Goal: Task Accomplishment & Management: Manage account settings

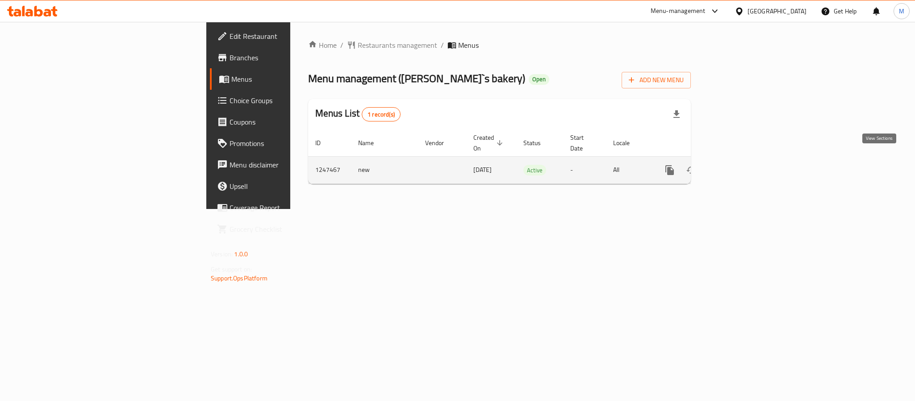
click at [738, 166] on icon "enhanced table" at bounding box center [734, 170] width 8 height 8
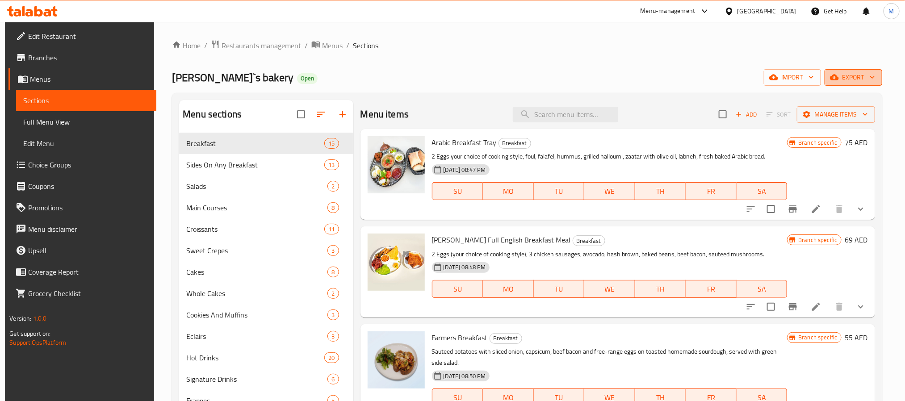
click at [868, 80] on span "export" at bounding box center [853, 77] width 43 height 11
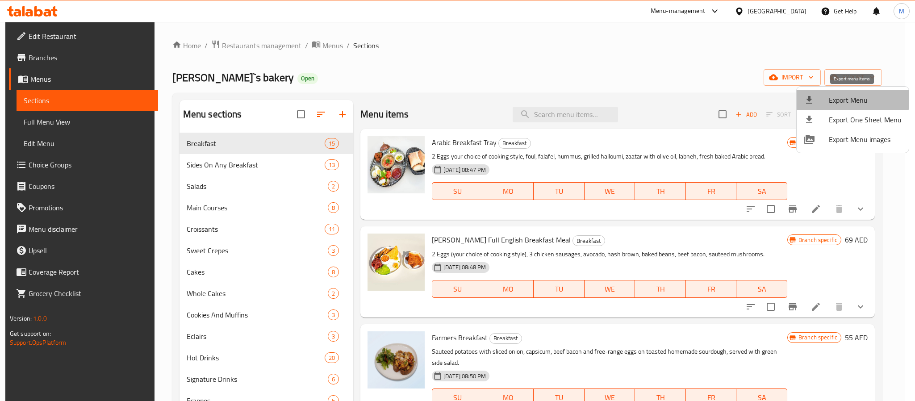
click at [853, 99] on span "Export Menu" at bounding box center [865, 100] width 73 height 11
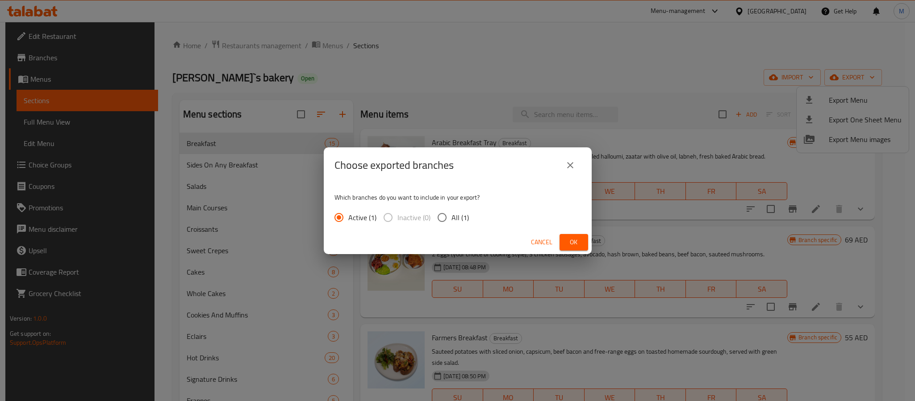
click at [434, 218] on input "All (1)" at bounding box center [442, 217] width 19 height 19
radio input "true"
click at [578, 244] on span "Ok" at bounding box center [574, 242] width 14 height 11
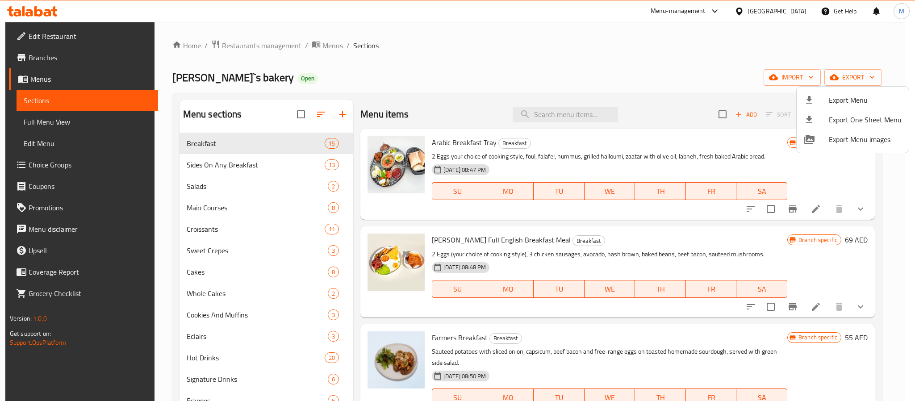
click at [463, 114] on div at bounding box center [457, 200] width 915 height 401
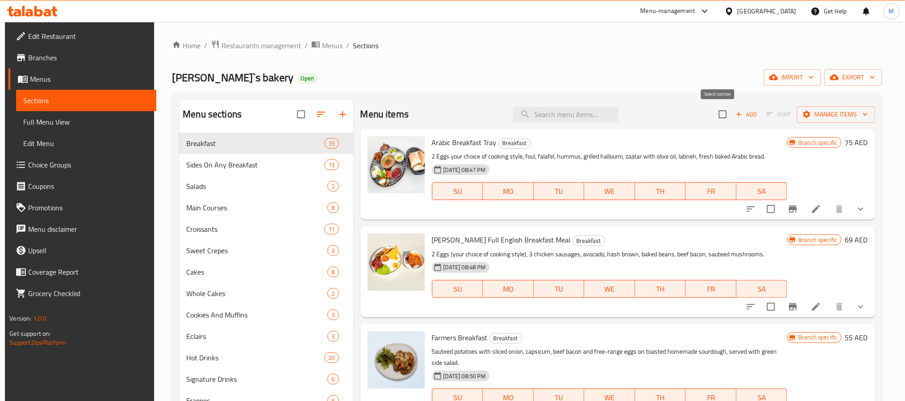
click at [717, 113] on input "checkbox" at bounding box center [722, 114] width 19 height 19
checkbox input "true"
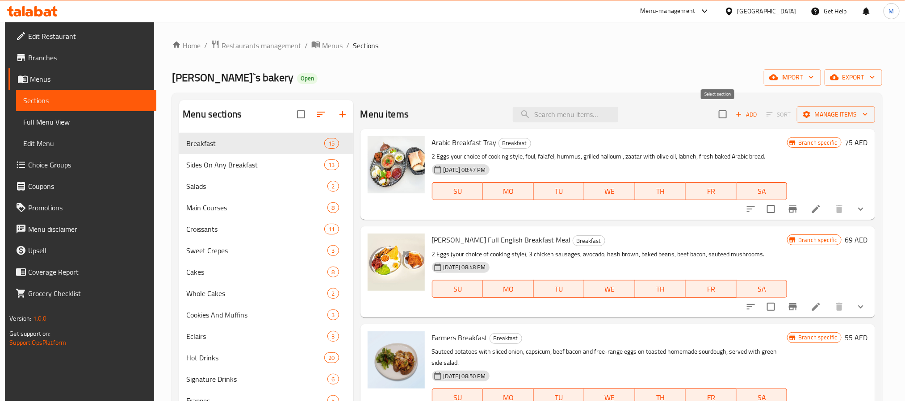
checkbox input "true"
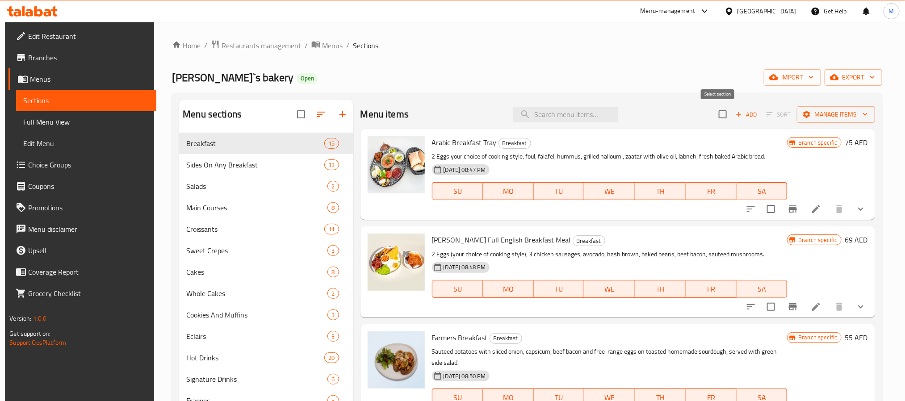
checkbox input "true"
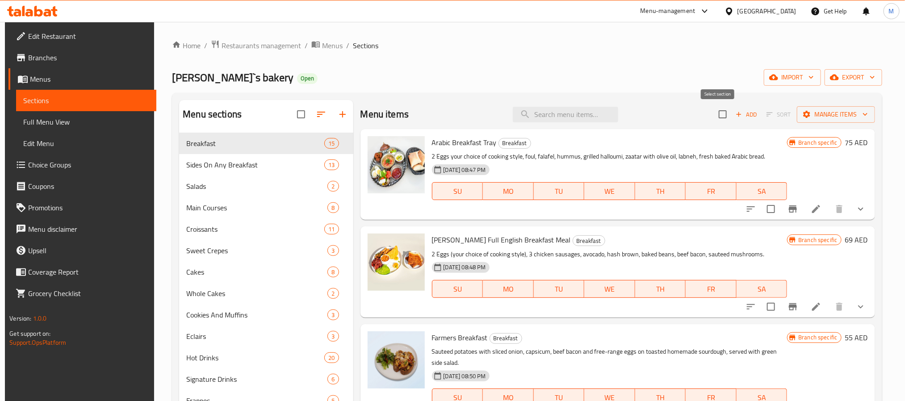
checkbox input "true"
click at [815, 117] on span "Manage items" at bounding box center [836, 114] width 64 height 11
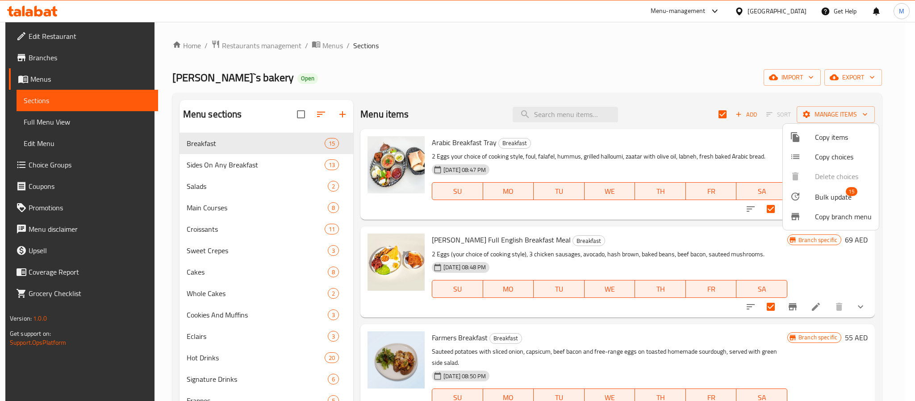
click at [819, 194] on span "Bulk update" at bounding box center [833, 197] width 37 height 11
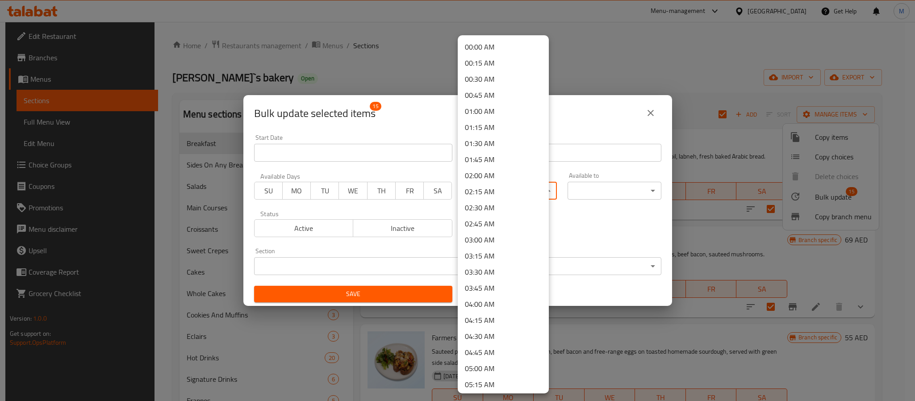
click at [504, 191] on body "​ Menu-management [GEOGRAPHIC_DATA] Get Help M Edit Restaurant Branches Menus S…" at bounding box center [457, 211] width 915 height 379
click at [497, 231] on li "09:00 AM" at bounding box center [503, 224] width 91 height 16
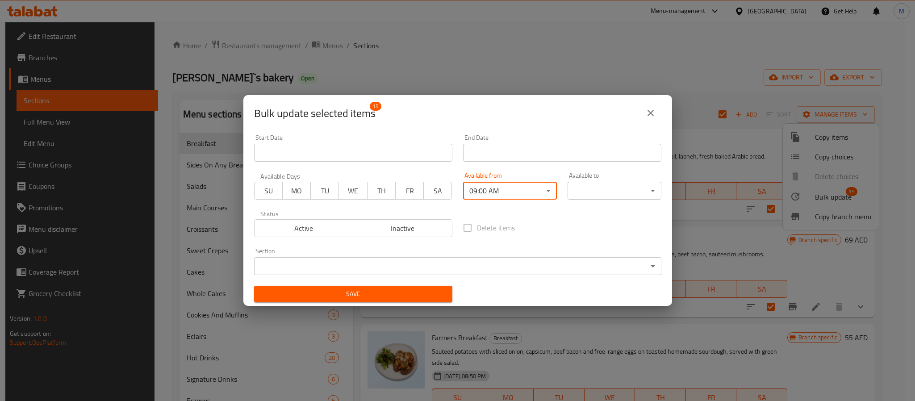
click at [591, 187] on body "​ Menu-management [GEOGRAPHIC_DATA] Get Help M Edit Restaurant Branches Menus S…" at bounding box center [457, 211] width 915 height 379
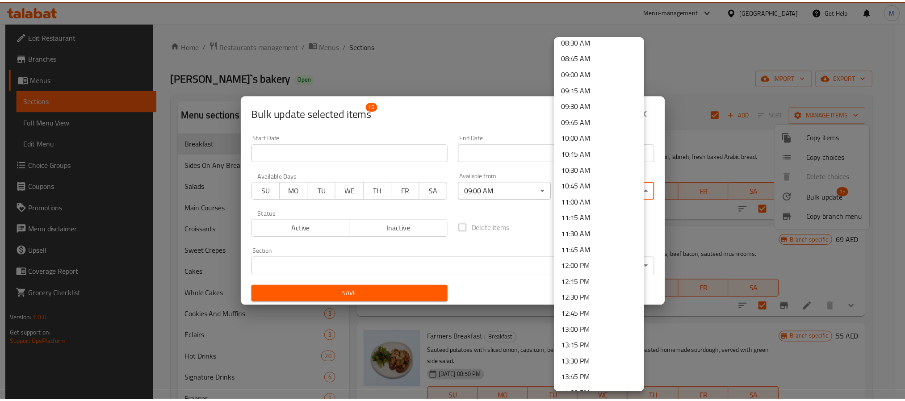
scroll to position [737, 0]
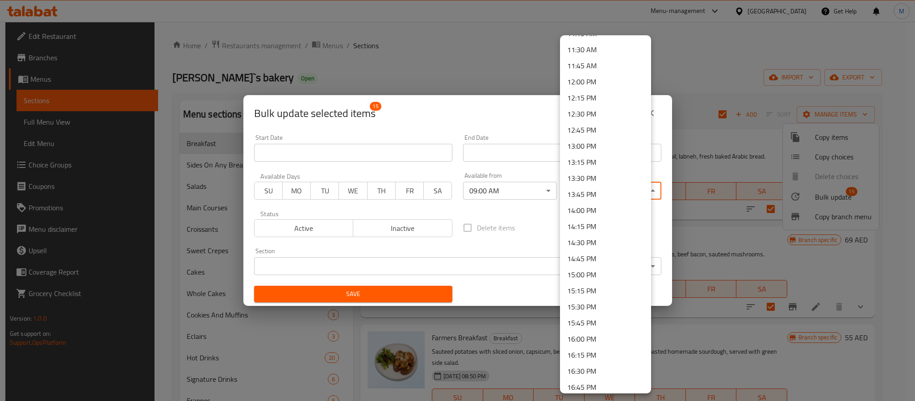
click at [598, 334] on li "16:00 PM" at bounding box center [605, 339] width 91 height 16
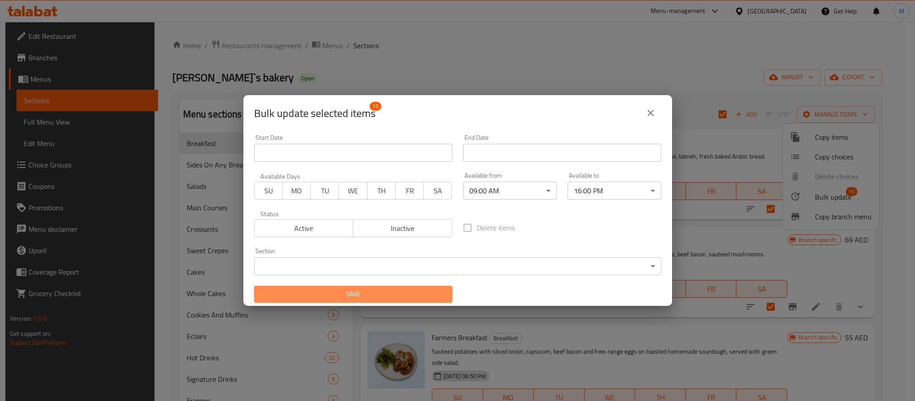
click at [429, 293] on span "Save" at bounding box center [353, 294] width 184 height 11
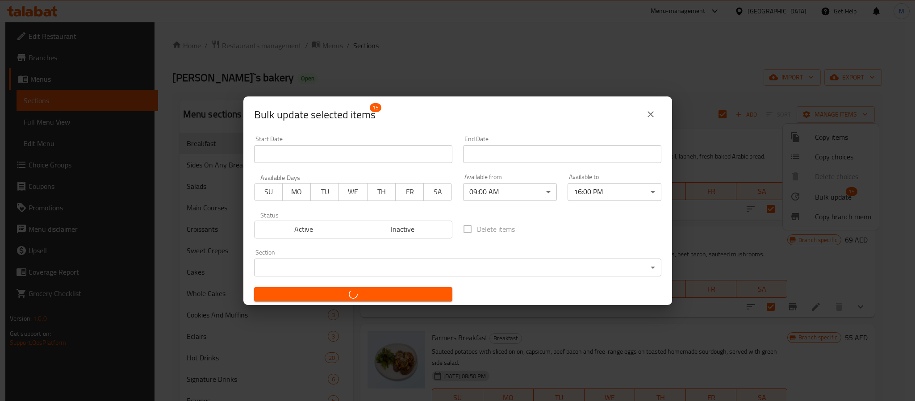
checkbox input "false"
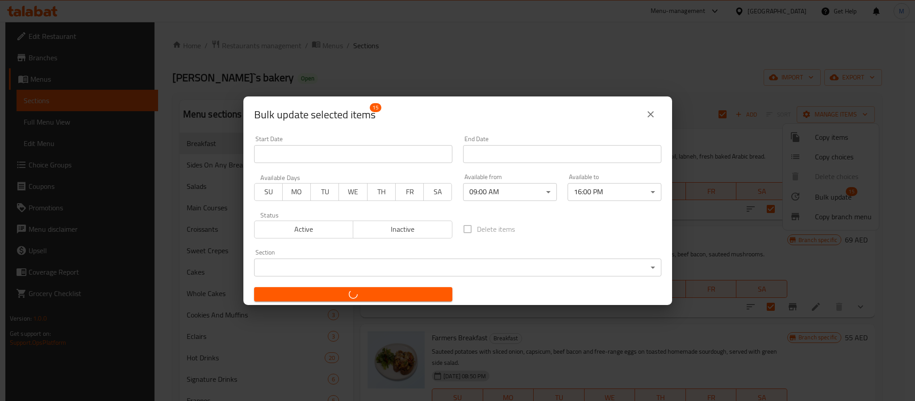
checkbox input "false"
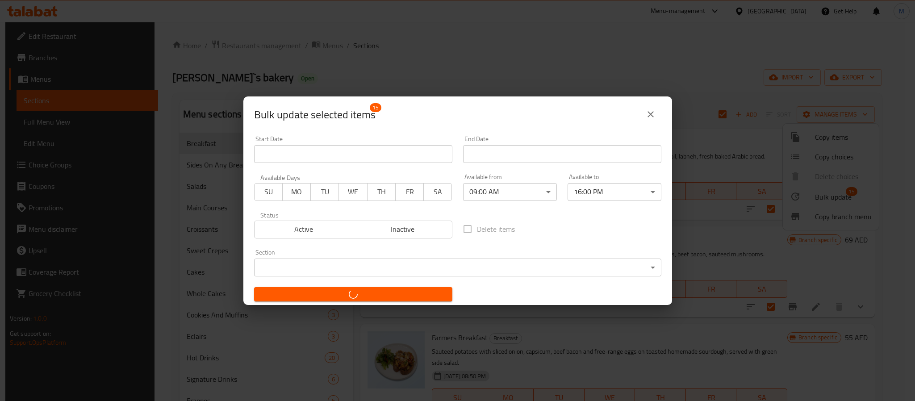
checkbox input "false"
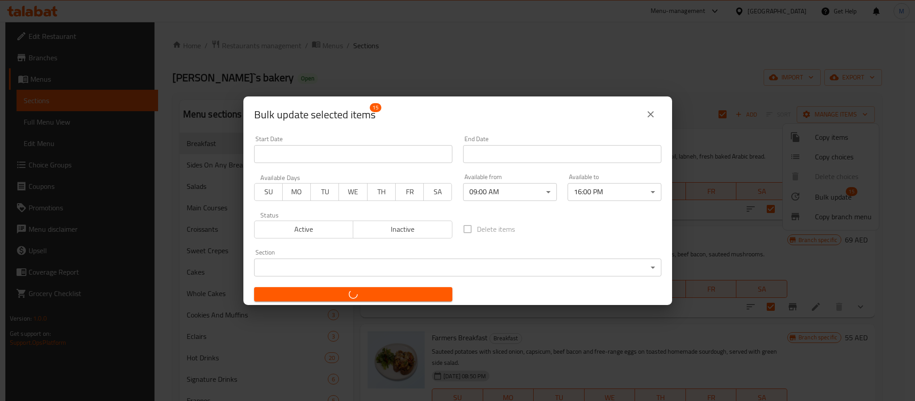
checkbox input "false"
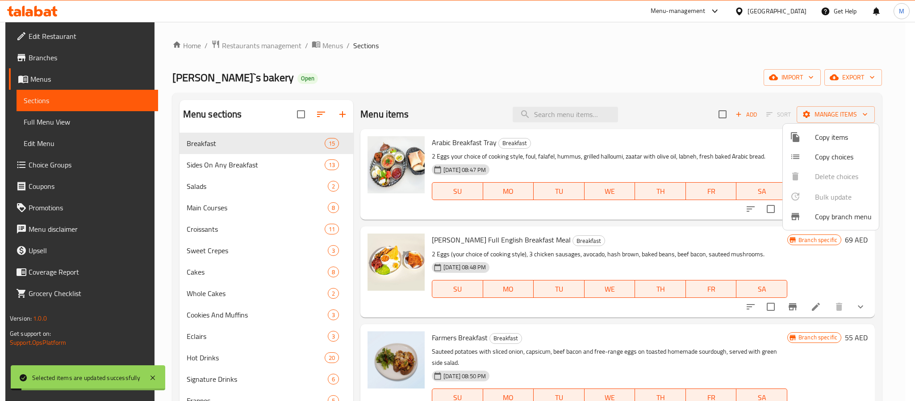
click at [401, 78] on div at bounding box center [457, 200] width 915 height 401
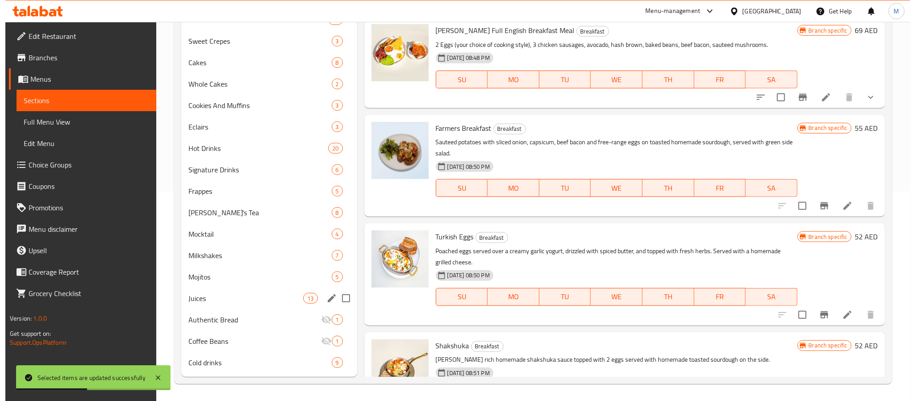
scroll to position [0, 0]
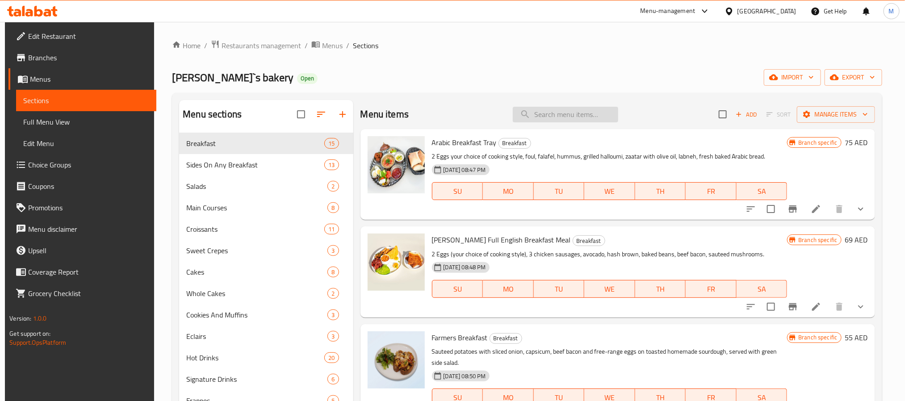
click at [578, 114] on input "search" at bounding box center [565, 115] width 105 height 16
paste input "2 Eggs Any Style"
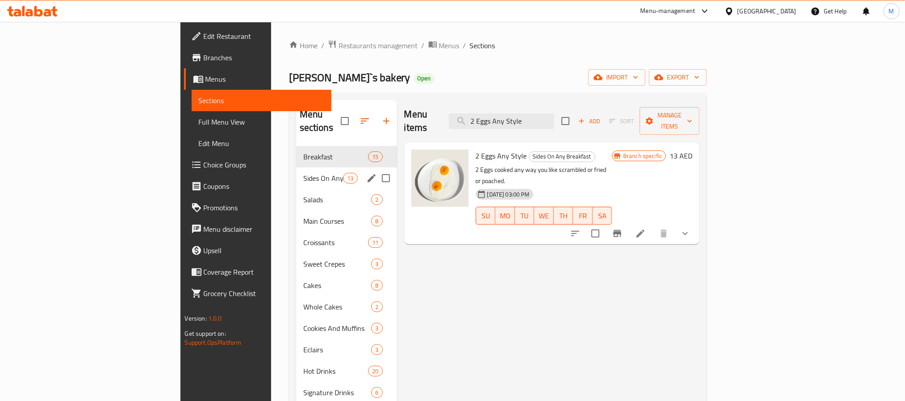
type input "2 Eggs Any Style"
click at [303, 173] on span "Sides On Any Breakfast" at bounding box center [323, 178] width 40 height 11
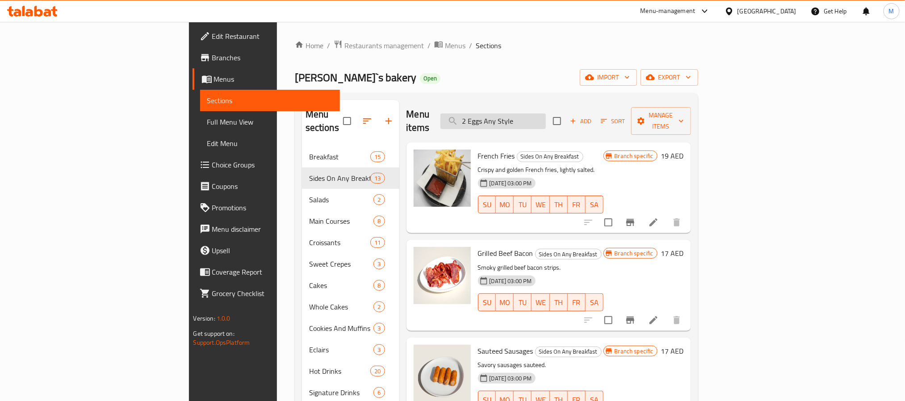
click at [546, 117] on input "2 Eggs Any Style" at bounding box center [492, 121] width 105 height 16
click at [645, 70] on div "[PERSON_NAME]`s bakery Open import export" at bounding box center [496, 77] width 403 height 17
click at [566, 118] on input "checkbox" at bounding box center [557, 121] width 19 height 19
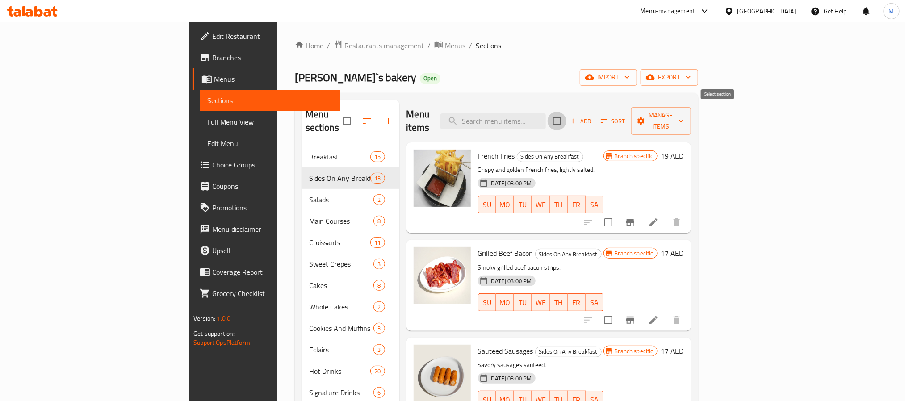
checkbox input "true"
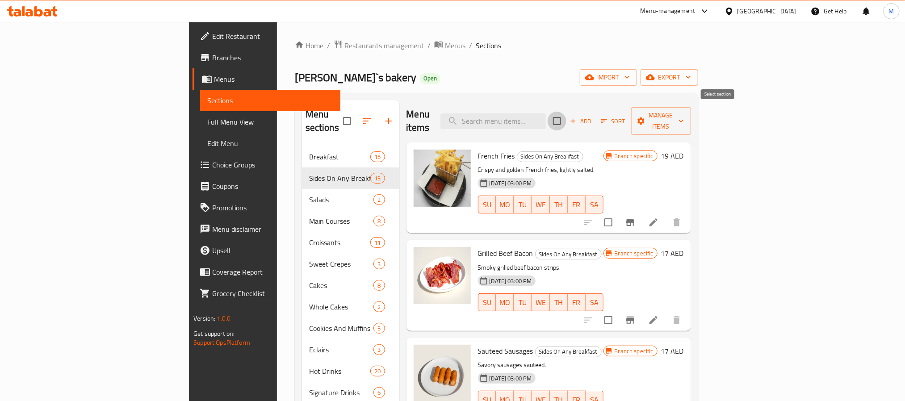
checkbox input "true"
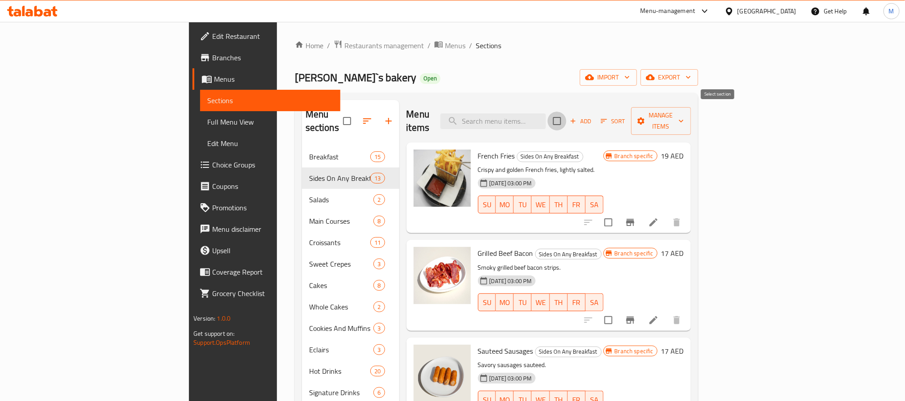
checkbox input "true"
click at [684, 113] on span "Manage items" at bounding box center [661, 121] width 46 height 22
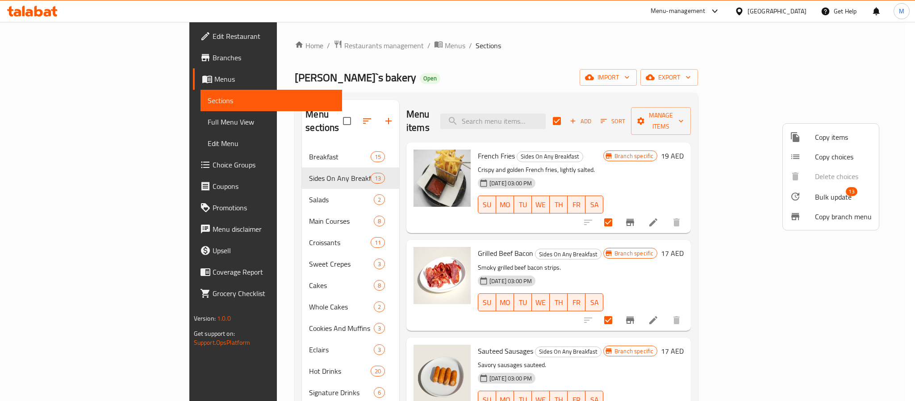
click at [848, 192] on span "13" at bounding box center [852, 191] width 12 height 9
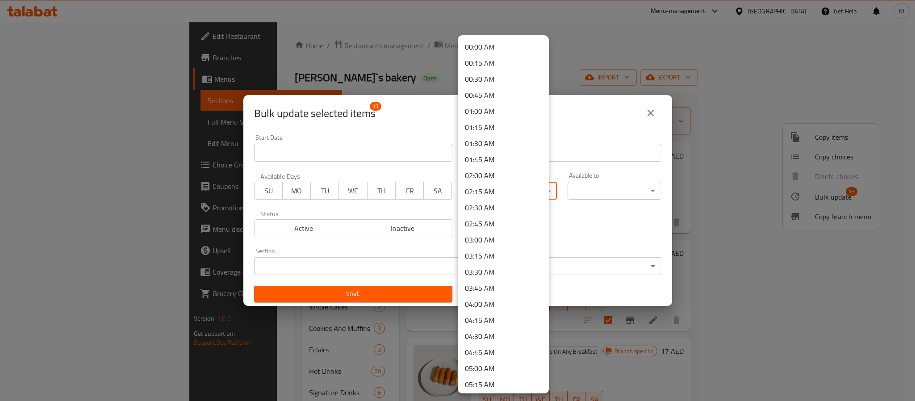
click at [483, 191] on body "​ Menu-management [GEOGRAPHIC_DATA] Get Help M Edit Restaurant Branches Menus S…" at bounding box center [457, 211] width 915 height 379
click at [485, 290] on li "09:00 AM" at bounding box center [503, 291] width 91 height 16
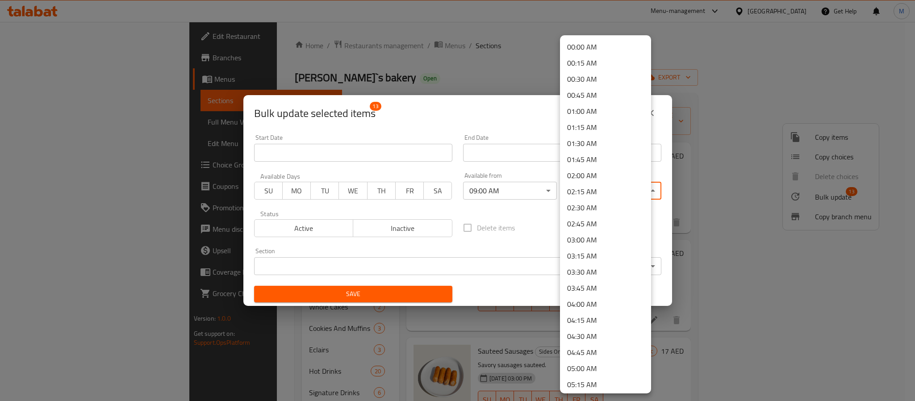
click at [579, 192] on body "​ Menu-management [GEOGRAPHIC_DATA] Get Help M Edit Restaurant Branches Menus S…" at bounding box center [457, 211] width 915 height 379
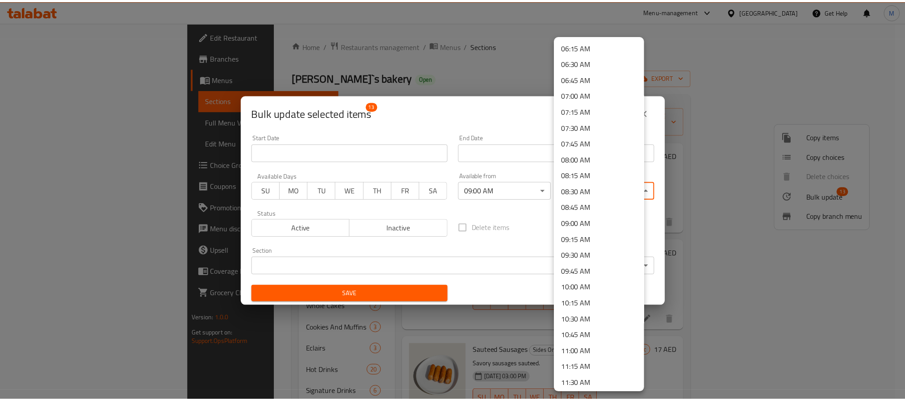
scroll to position [804, 0]
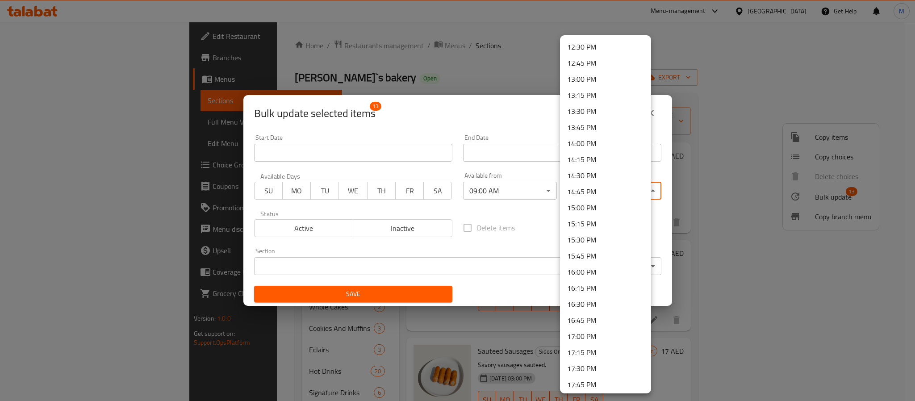
click at [595, 272] on li "16:00 PM" at bounding box center [605, 272] width 91 height 16
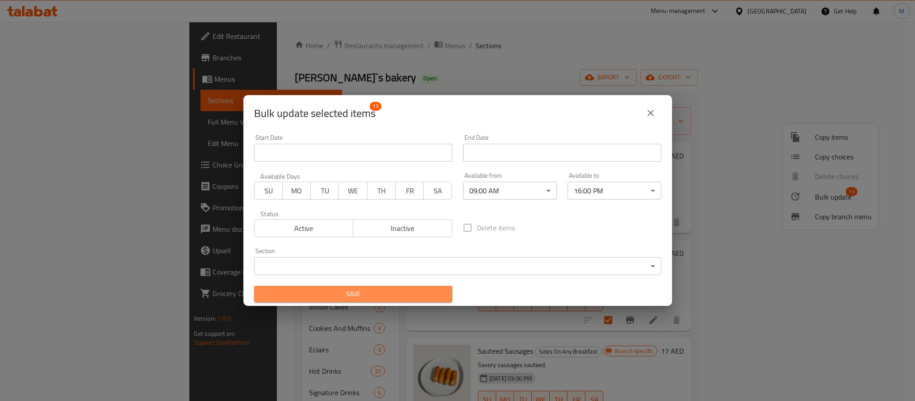
click at [434, 297] on span "Save" at bounding box center [353, 294] width 184 height 11
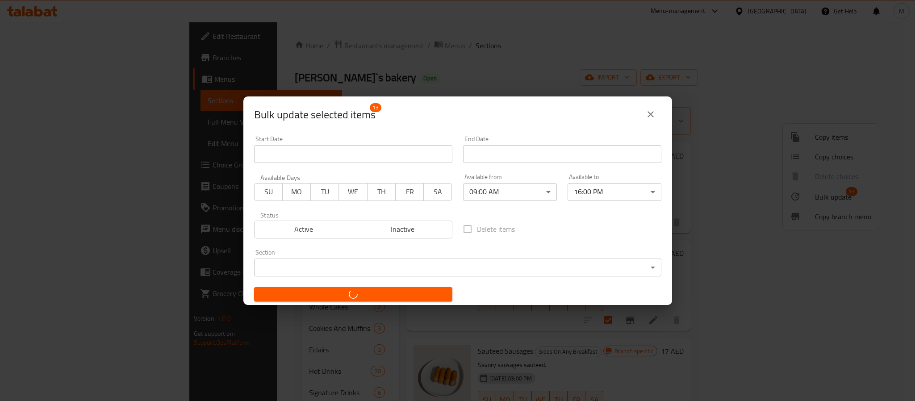
checkbox input "false"
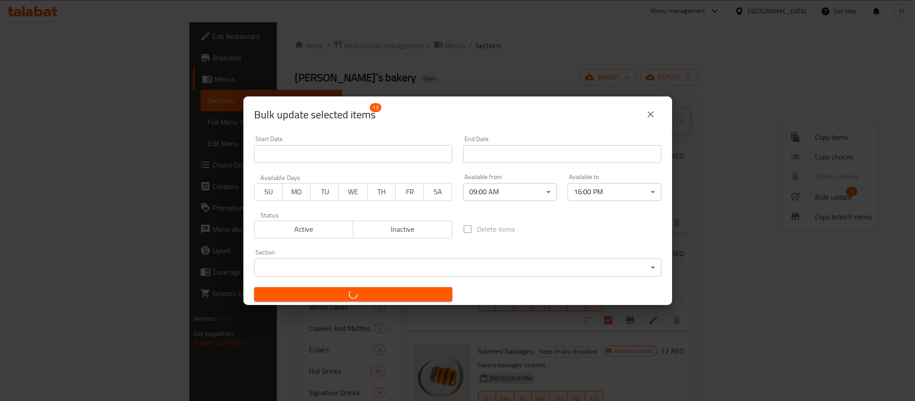
checkbox input "false"
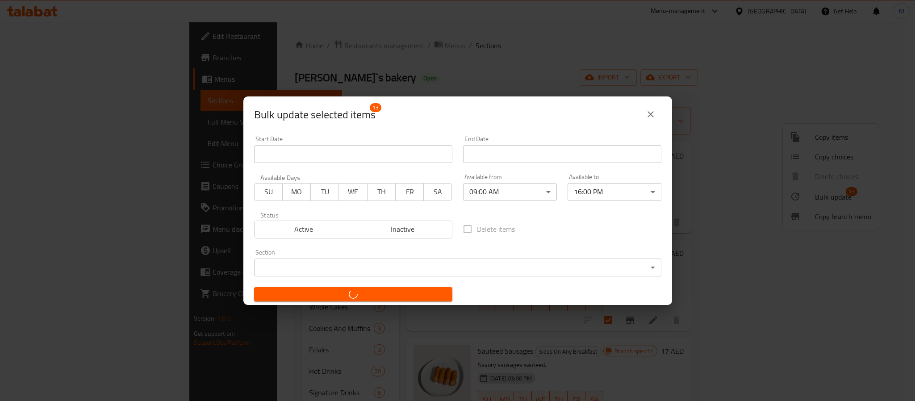
checkbox input "false"
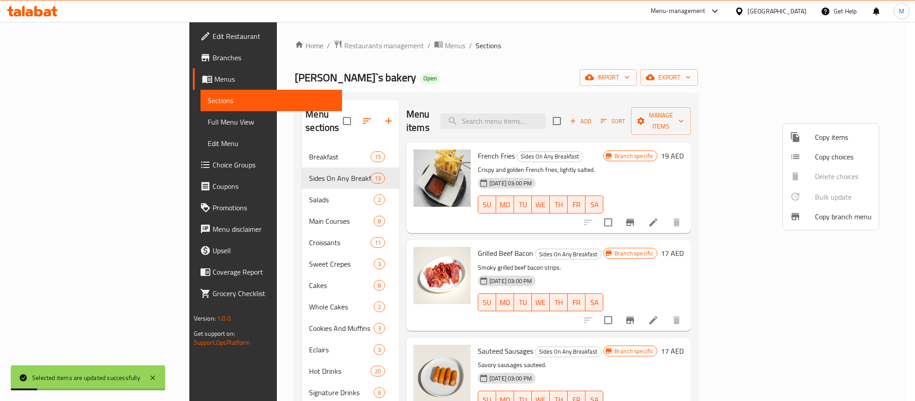
click at [418, 68] on div at bounding box center [457, 200] width 915 height 401
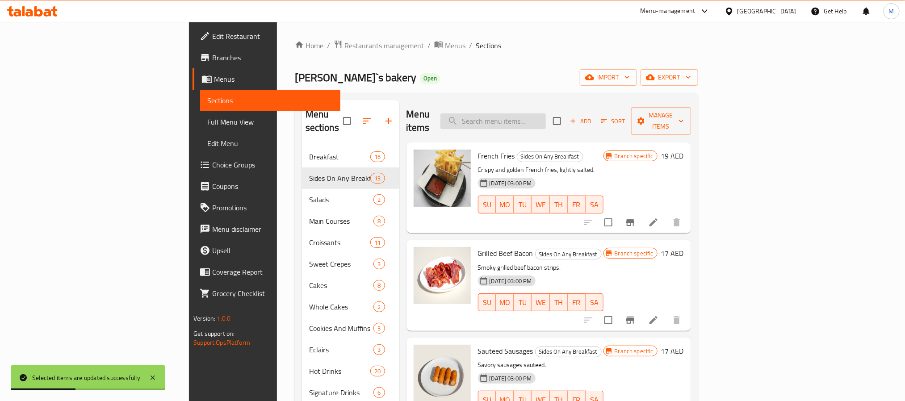
click at [546, 119] on input "search" at bounding box center [492, 121] width 105 height 16
paste input "Helens Full English"
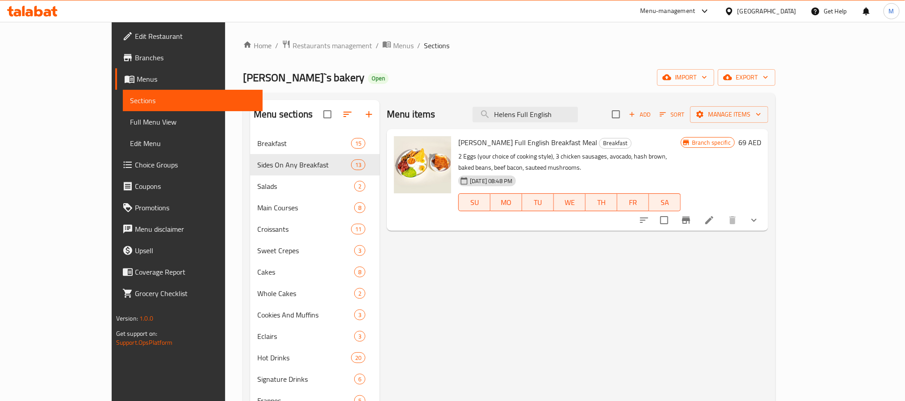
paste input "Farmers Breakfast"
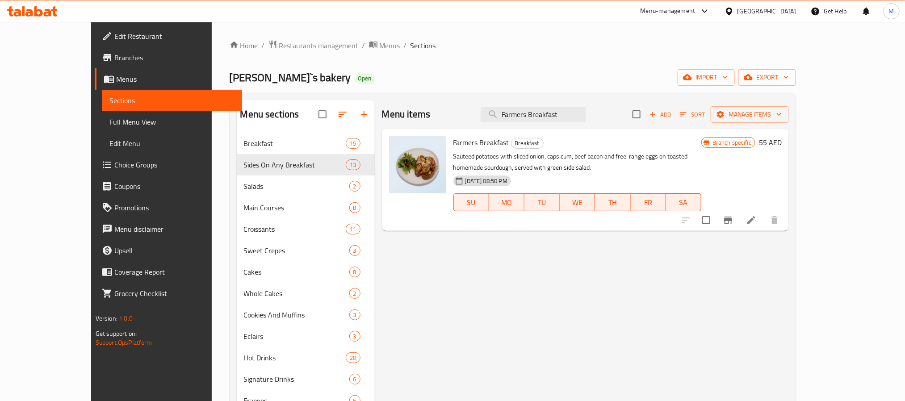
paste input "Bread & Condiments"
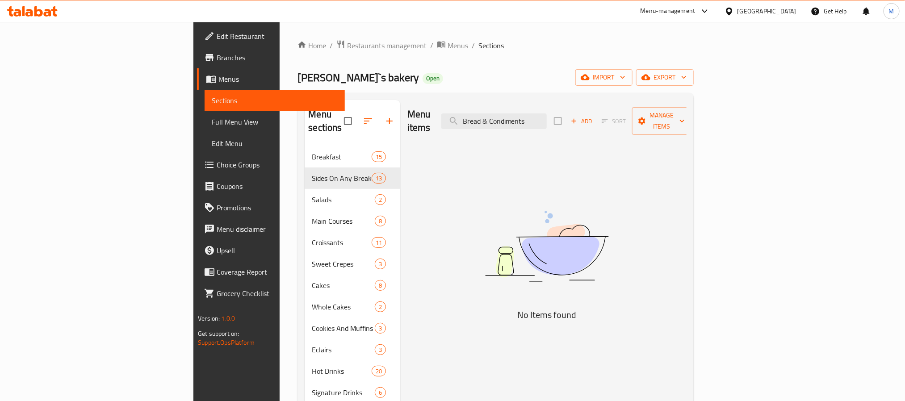
paste input "خبز مع عسل ومربى"
paste input "Condiments"
type input "Condiment"
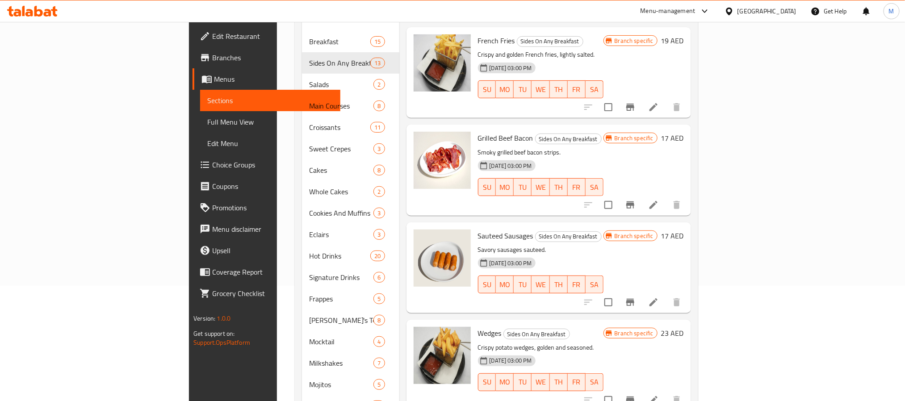
scroll to position [0, 0]
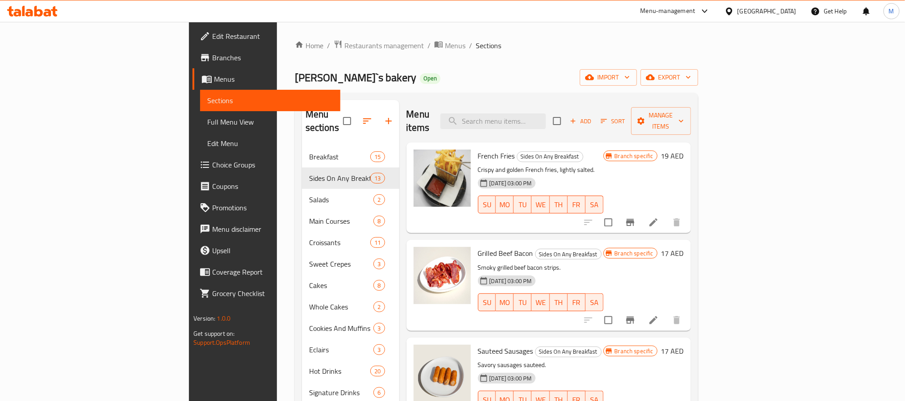
click at [464, 98] on div "Menu sections Breakfast 15 Sides On Any Breakfast 13 Salads 2 Main Courses 8 Cr…" at bounding box center [496, 350] width 403 height 514
click at [629, 107] on div "Menu items Add Sort Manage items" at bounding box center [549, 121] width 285 height 42
click at [593, 117] on span "Add" at bounding box center [581, 121] width 24 height 10
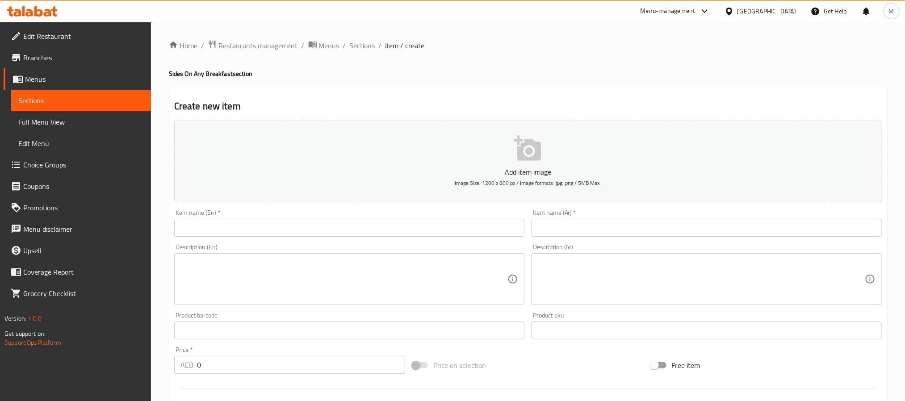
click at [598, 223] on input "text" at bounding box center [707, 228] width 350 height 18
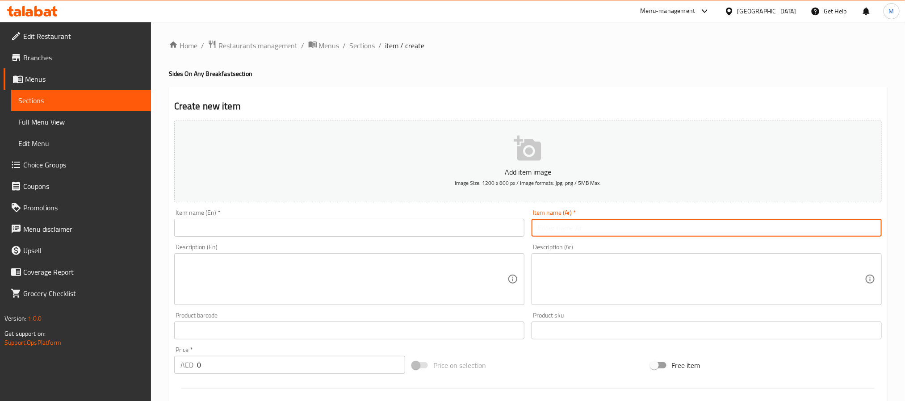
paste input "خبز مع عسل ومربى"
type input "خبز مع عسل ومربى"
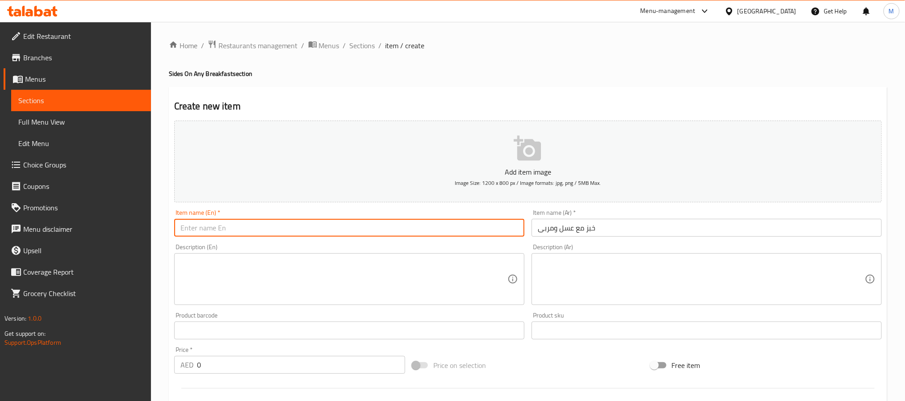
click at [237, 219] on input "text" at bounding box center [349, 228] width 350 height 18
paste input "Bread with honey and jam"
type input "Bread With Honey And Jam"
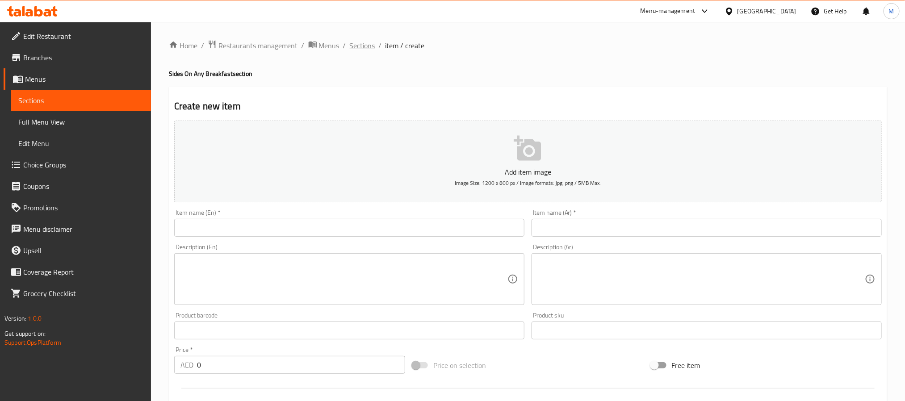
click at [368, 42] on span "Sections" at bounding box center [362, 45] width 25 height 11
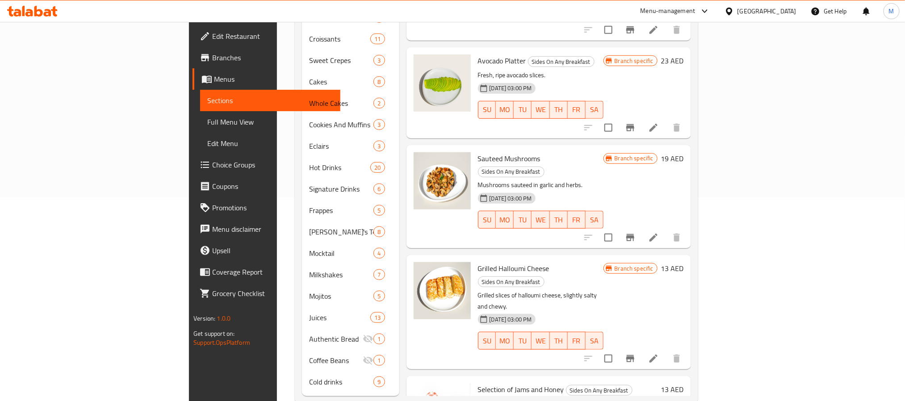
scroll to position [210, 0]
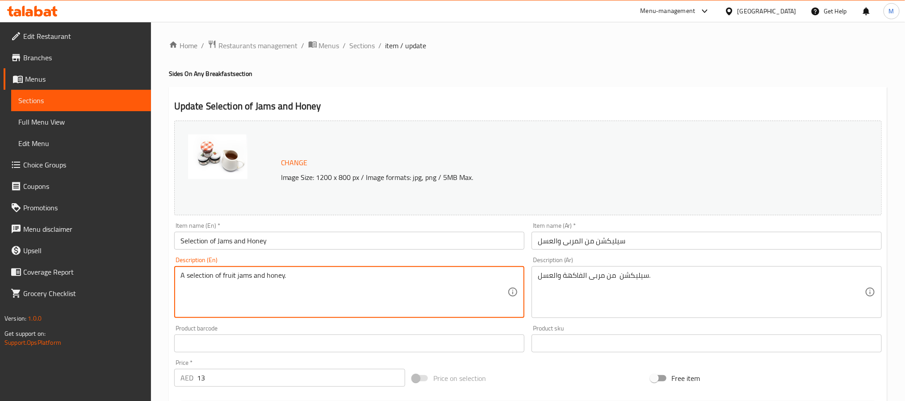
paste textarea "Slices of toasted bread layered with creamy butter, served with honey and jam o…"
type textarea "Slices of toasted bread layered with creamy butter, served with honey and jam o…"
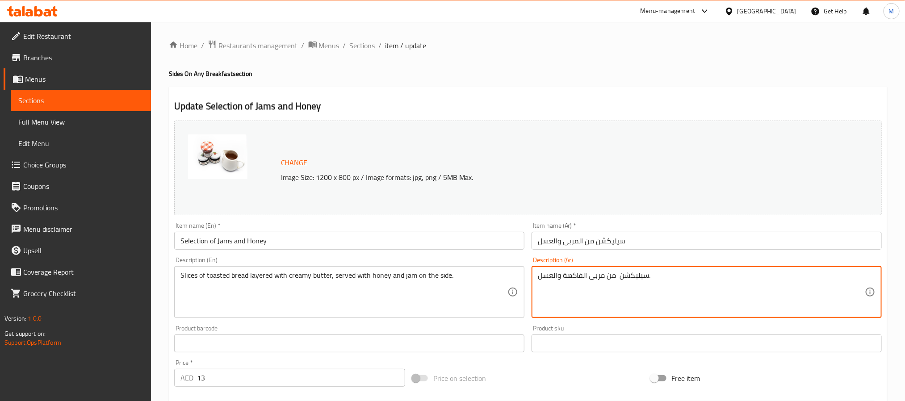
paste textarea "3) شرائح توست مع طبقات من الزبدة بين كل شريحتين، يقدم بجانبها العسل والمربى"
drag, startPoint x: 544, startPoint y: 280, endPoint x: 525, endPoint y: 277, distance: 19.0
click at [525, 277] on div "Change Image Size: 1200 x 800 px / Image formats: jpg, png / 5MB Max. Item name…" at bounding box center [528, 316] width 715 height 398
type textarea "شرائح توست مع طبقات من الزبدة بين كل شريحتين، يقدم بجانبها العسل والمربى"
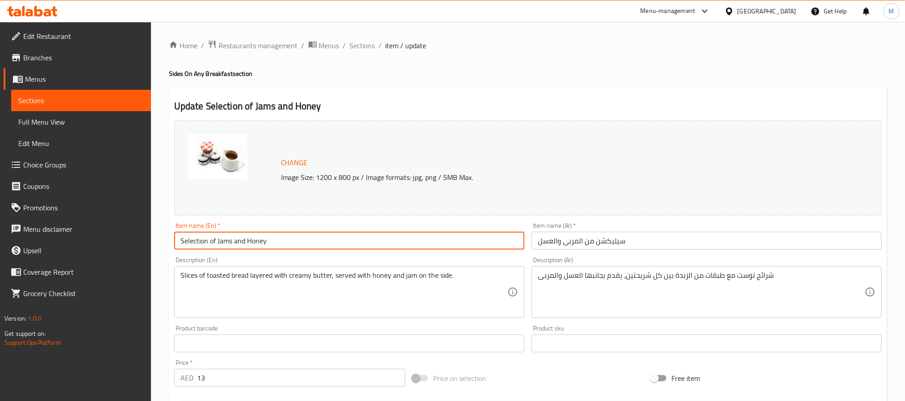
click at [275, 236] on input "Selection of Jams and Honey" at bounding box center [349, 241] width 350 height 18
paste input "Bread With Honey And Jam"
type input "Bread With Honey And Jam"
click at [626, 236] on input "سيليكشن من المربى والعسل" at bounding box center [707, 241] width 350 height 18
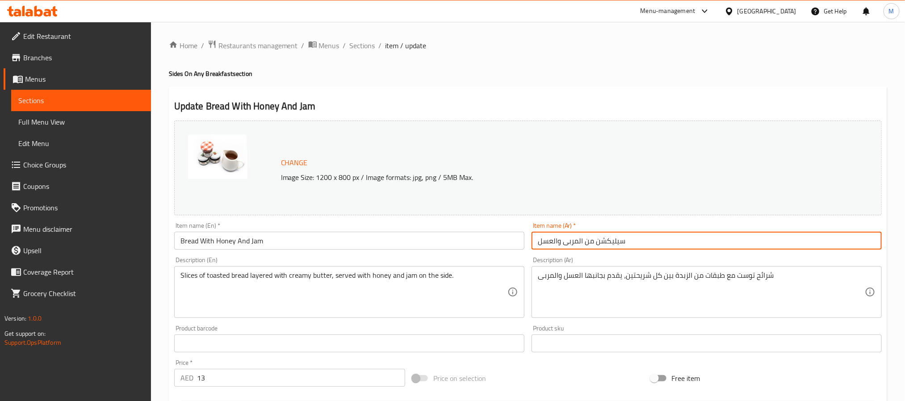
paste input "بز مع عسل ومربى"
type input "خبز مع عسل ومربى"
click at [303, 240] on input "Bread With Honey And Jam" at bounding box center [349, 241] width 350 height 18
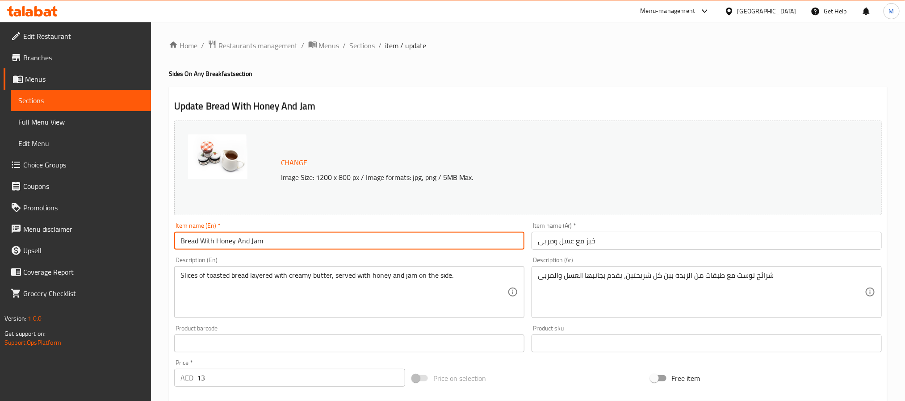
click at [366, 46] on span "Sections" at bounding box center [362, 45] width 25 height 11
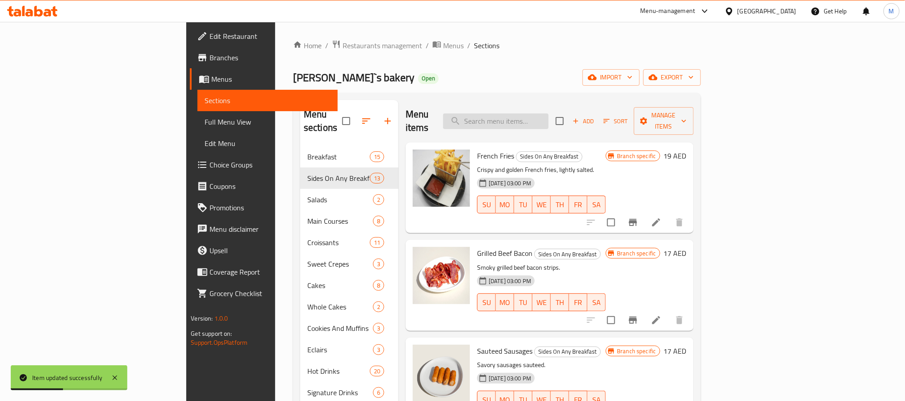
click at [549, 118] on input "search" at bounding box center [495, 121] width 105 height 16
paste input "Chocolate Cake"
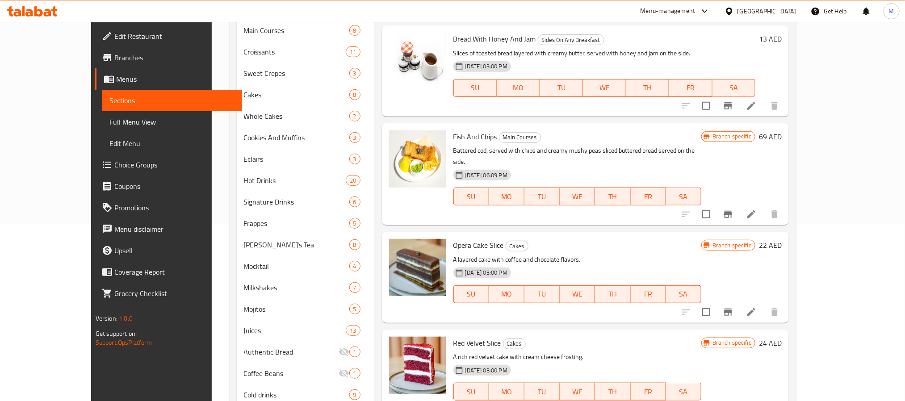
scroll to position [210, 0]
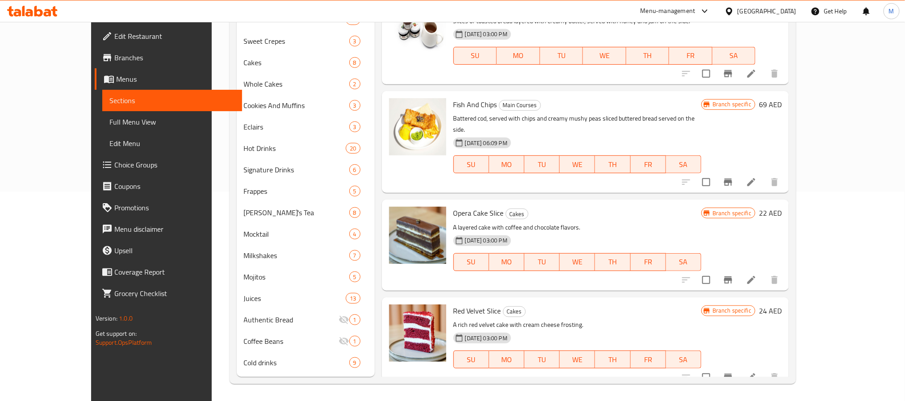
type input "Slice"
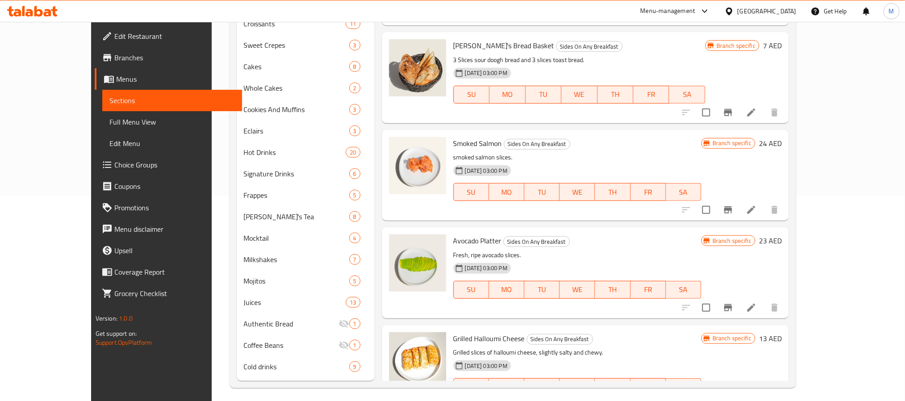
scroll to position [0, 0]
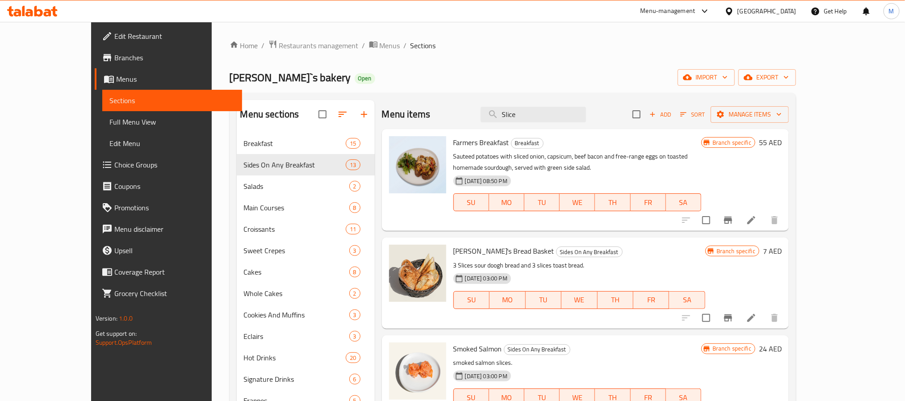
click at [675, 109] on button "Add" at bounding box center [660, 115] width 29 height 14
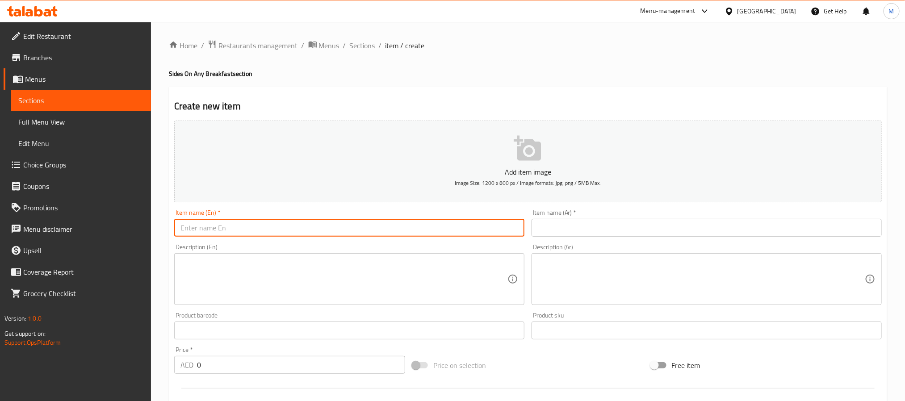
click at [283, 231] on input "text" at bounding box center [349, 228] width 350 height 18
paste input "Chocolate Cake Slice"
type input "Chocolate Cake Slice"
click at [557, 220] on input "text" at bounding box center [707, 228] width 350 height 18
paste input "شريحة كيك بالشوكولاتة."
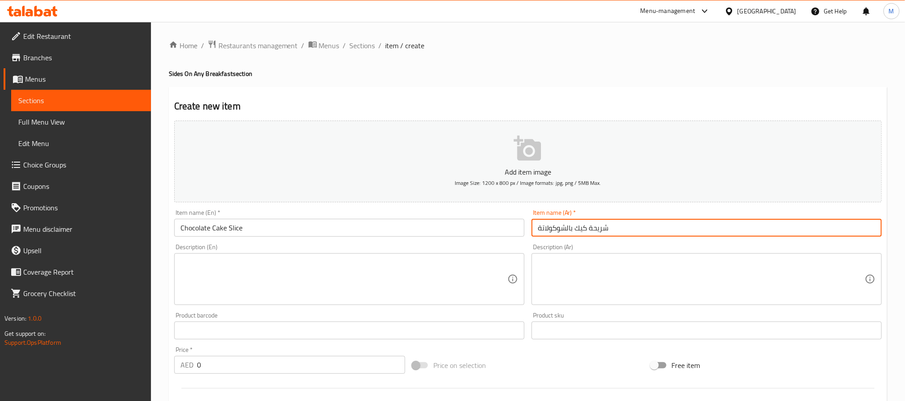
type input "شريحة كيك بالشوكولاتة"
click at [176, 247] on div "Description (En) Description (En)" at bounding box center [349, 274] width 350 height 61
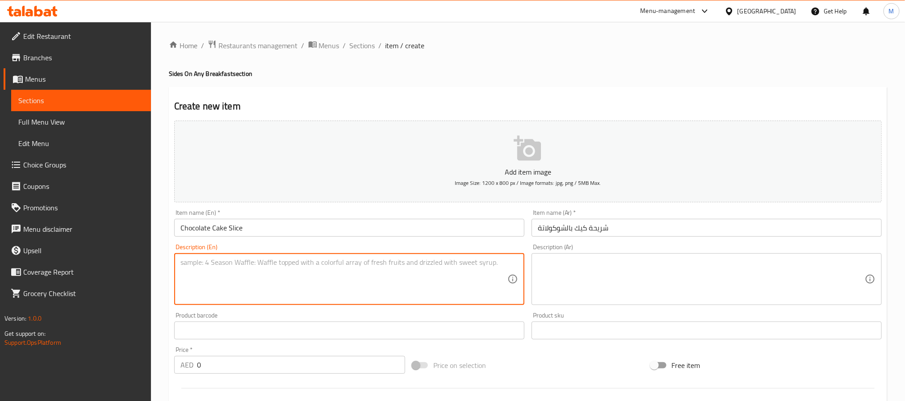
click at [206, 266] on textarea at bounding box center [343, 279] width 327 height 42
paste textarea "4)A rich and moist chocolate cake slice with a smooth, velvety chocolate frosti…"
drag, startPoint x: 188, startPoint y: 264, endPoint x: 67, endPoint y: 260, distance: 120.7
click at [65, 264] on div "Edit Restaurant Branches Menus Sections Full Menu View Edit Menu Choice Groups …" at bounding box center [452, 326] width 905 height 609
type textarea "A rich and moist chocolate cake slice with a smooth, velvety chocolate frosting."
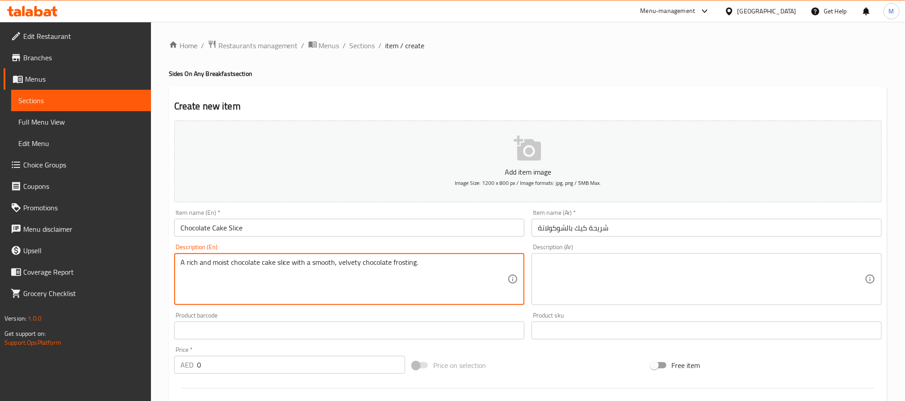
click at [590, 280] on textarea at bounding box center [701, 279] width 327 height 42
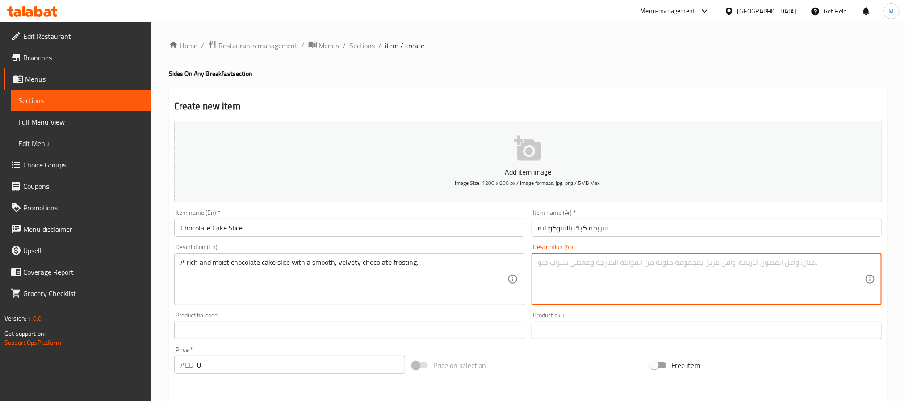
paste textarea "شريحة كيك شوكولاتة غنية وطرية مع طبقة كريمة شوكولاتة ناعمة ."
type textarea "شريحة كيك شوكولاتة غنية وطرية مع طبقة كريمة شوكولاتة ناعمة"
click at [225, 362] on input "0" at bounding box center [301, 365] width 208 height 18
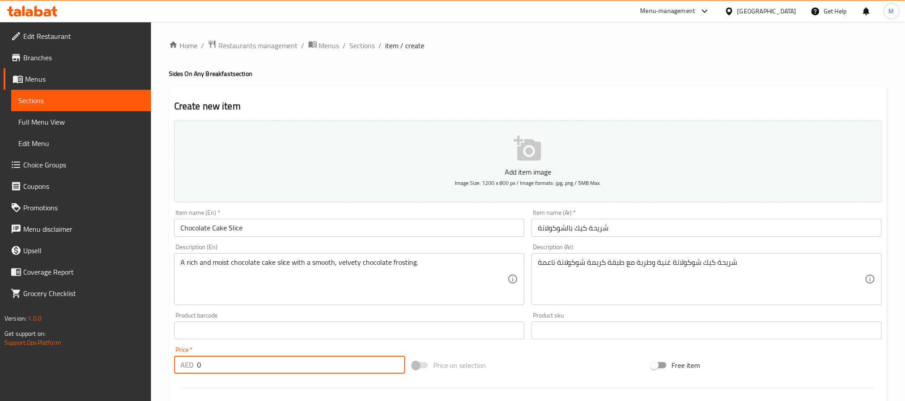
paste input "32"
type input "32"
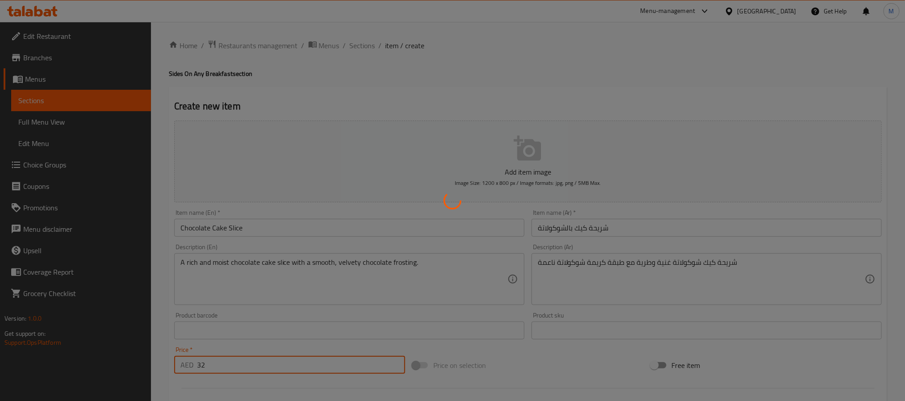
type input "0"
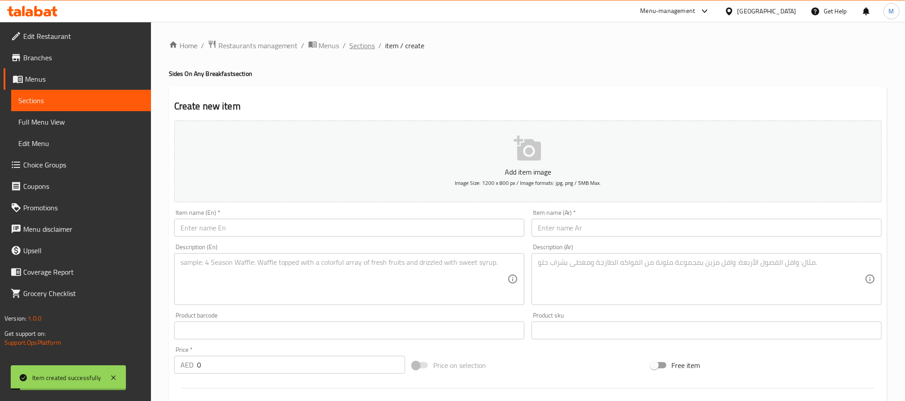
click at [359, 44] on span "Sections" at bounding box center [362, 45] width 25 height 11
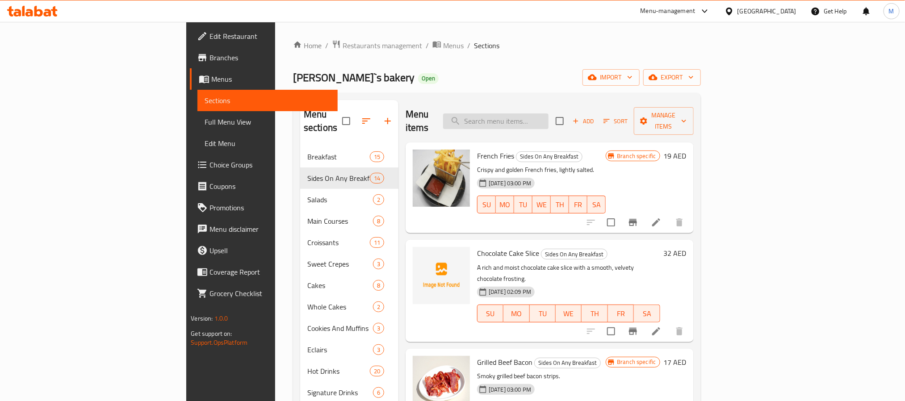
click at [549, 117] on input "search" at bounding box center [495, 121] width 105 height 16
paste input "32"
type input "32"
click at [620, 322] on input "checkbox" at bounding box center [611, 331] width 19 height 19
click at [687, 112] on span "Manage items" at bounding box center [664, 121] width 46 height 22
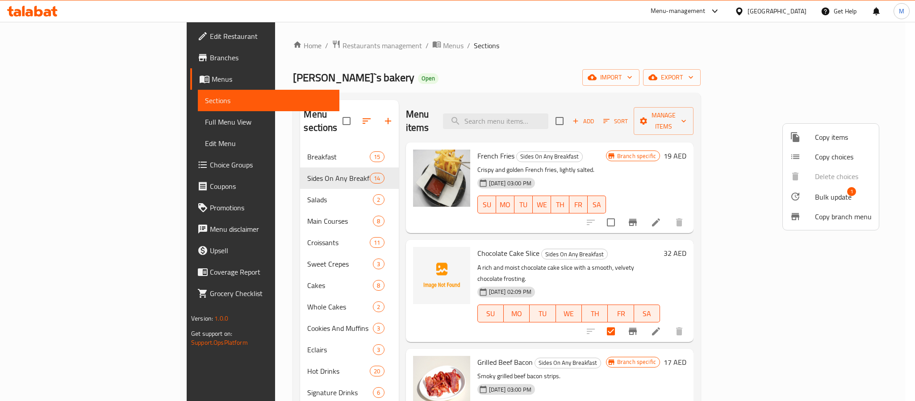
click at [831, 197] on span "Bulk update" at bounding box center [833, 197] width 37 height 11
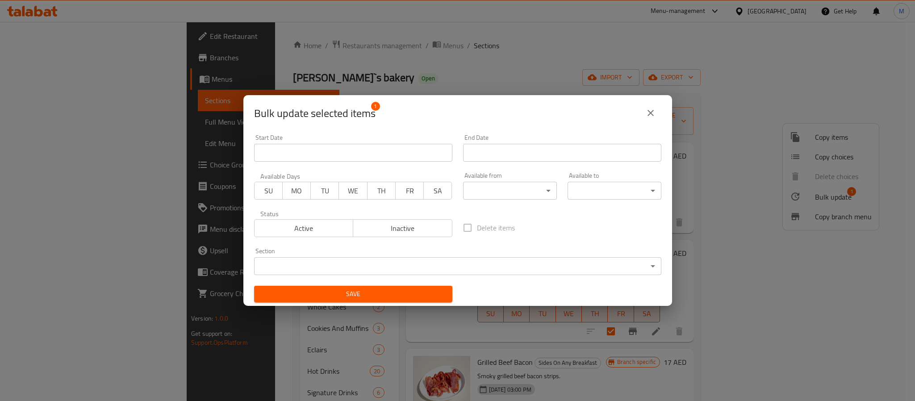
click at [374, 260] on body "​ Menu-management United Arab Emirates Get Help M Edit Restaurant Branches Menu…" at bounding box center [457, 211] width 915 height 379
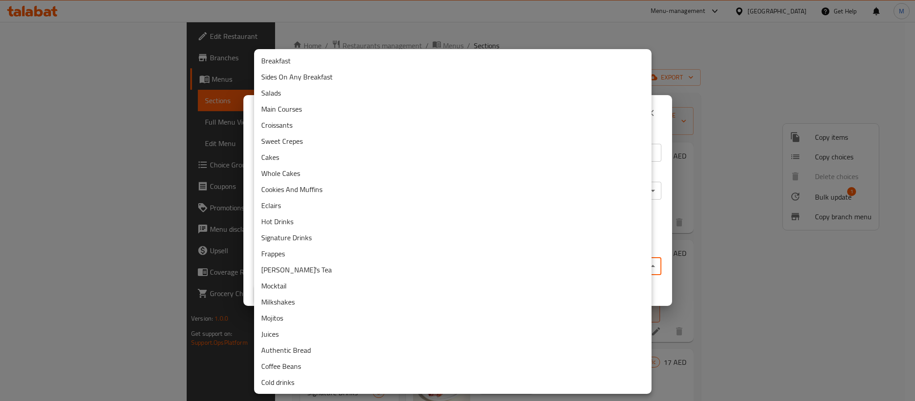
click at [293, 158] on li "Cakes" at bounding box center [453, 157] width 398 height 16
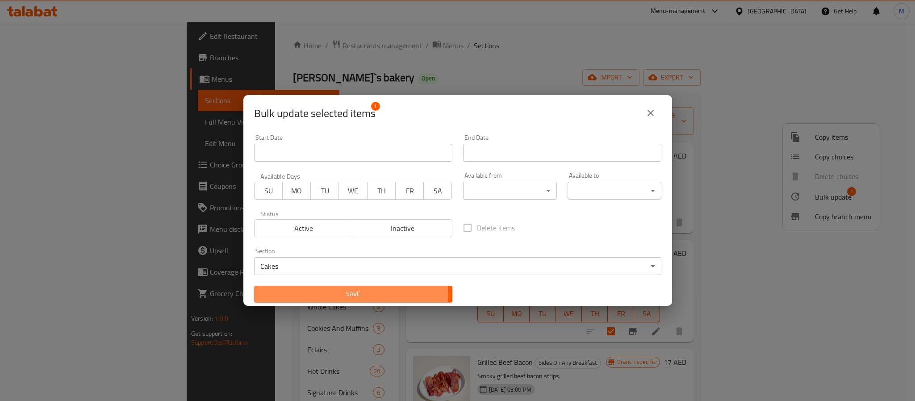
click at [341, 290] on span "Save" at bounding box center [353, 294] width 184 height 11
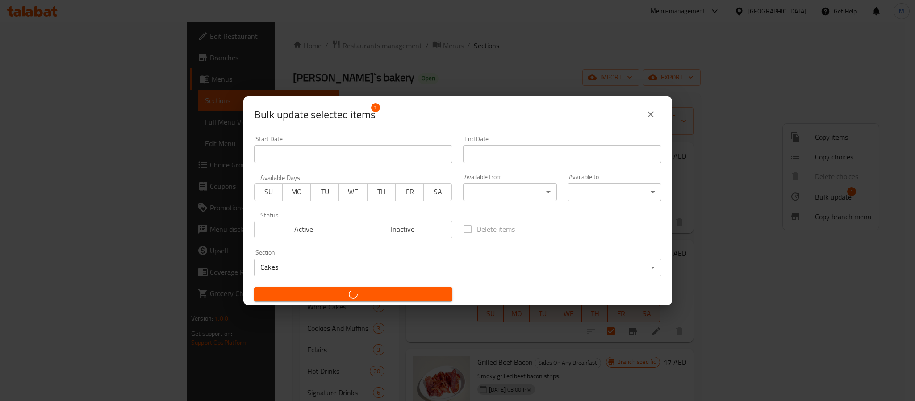
checkbox input "false"
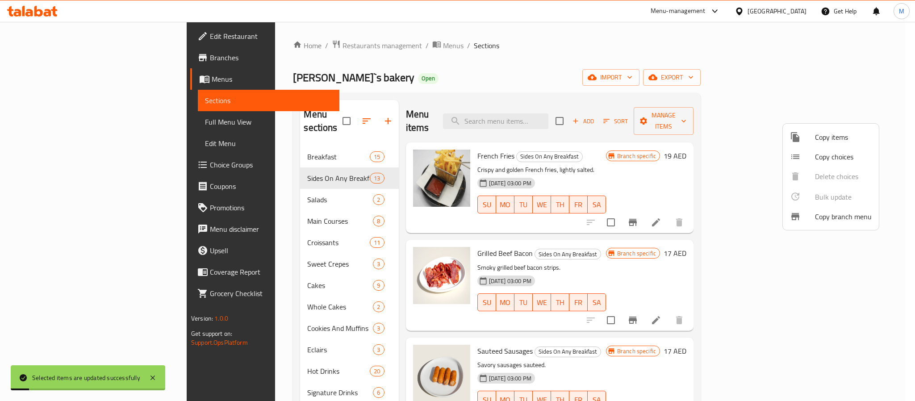
click at [214, 277] on div at bounding box center [457, 200] width 915 height 401
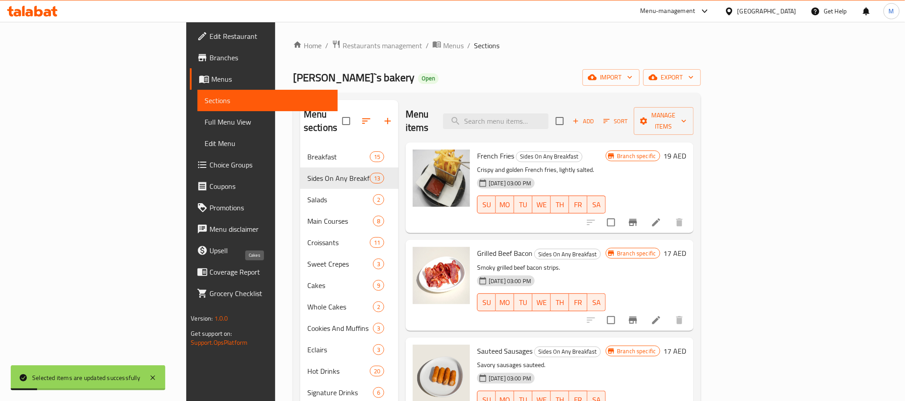
click at [307, 280] on span "Cakes" at bounding box center [340, 285] width 66 height 11
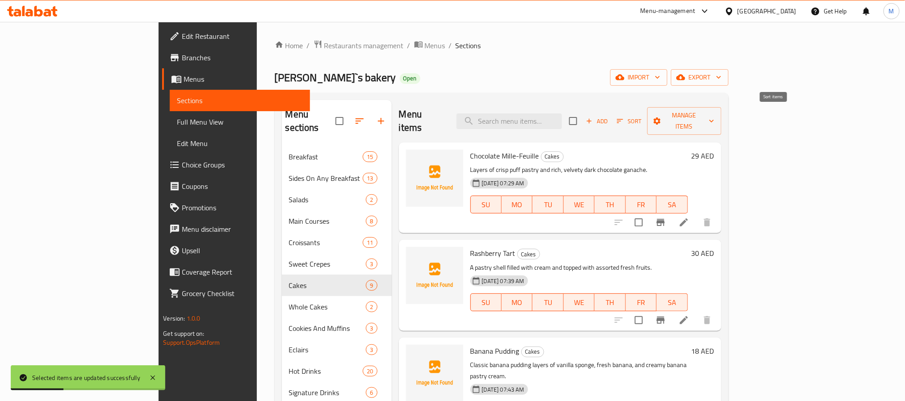
click at [641, 116] on span "Sort" at bounding box center [629, 121] width 25 height 10
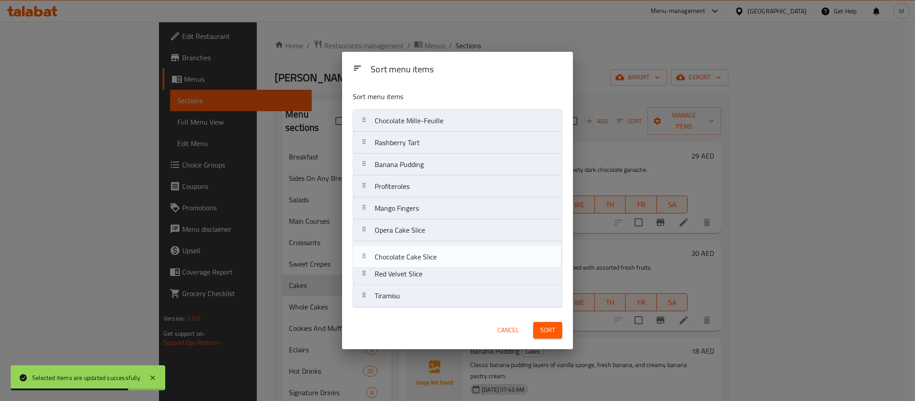
drag, startPoint x: 443, startPoint y: 211, endPoint x: 442, endPoint y: 262, distance: 50.9
click at [442, 262] on nav "Chocolate Mille-Feuille Rashberry Tart Banana Pudding Profiteroles Chocolate Ca…" at bounding box center [458, 208] width 210 height 198
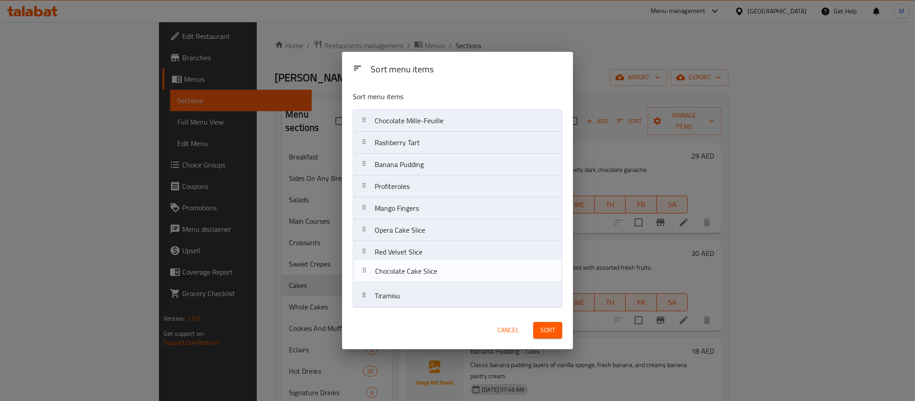
drag, startPoint x: 461, startPoint y: 253, endPoint x: 464, endPoint y: 272, distance: 18.9
click at [464, 272] on nav "Chocolate Mille-Feuille Rashberry Tart Banana Pudding Profiteroles Mango Finger…" at bounding box center [458, 208] width 210 height 198
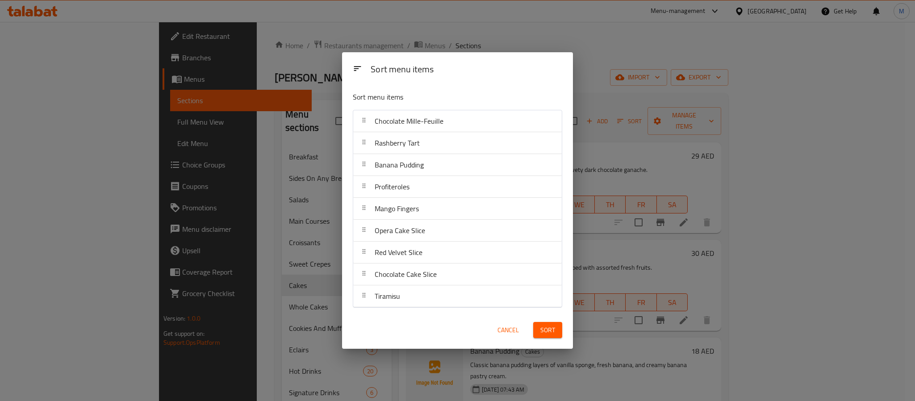
click at [557, 329] on button "Sort" at bounding box center [547, 330] width 29 height 17
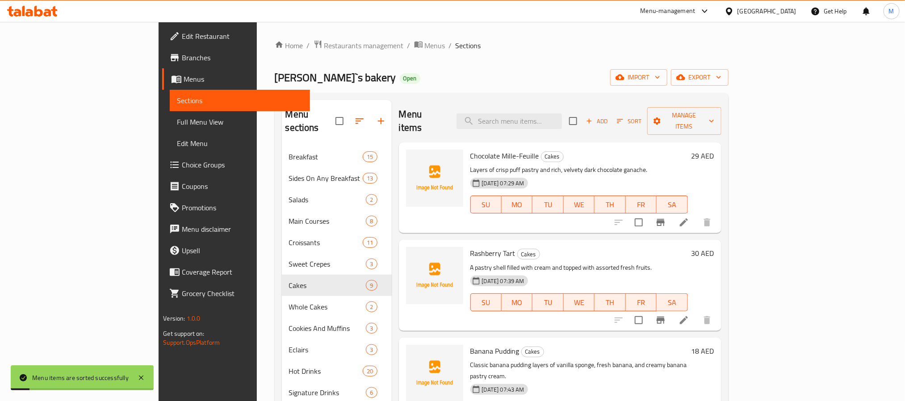
click at [440, 71] on div "[PERSON_NAME]`s bakery Open import export" at bounding box center [502, 77] width 454 height 17
click at [562, 113] on input "search" at bounding box center [509, 121] width 105 height 16
paste input "Rashberry Tart"
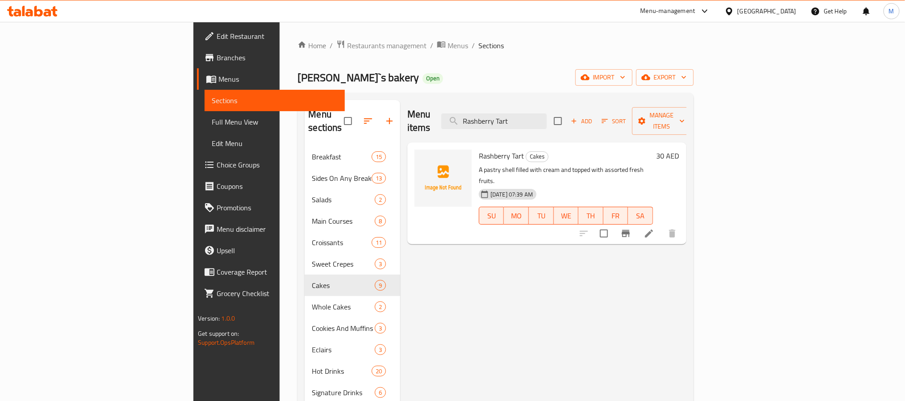
paste input "Tiramisu"
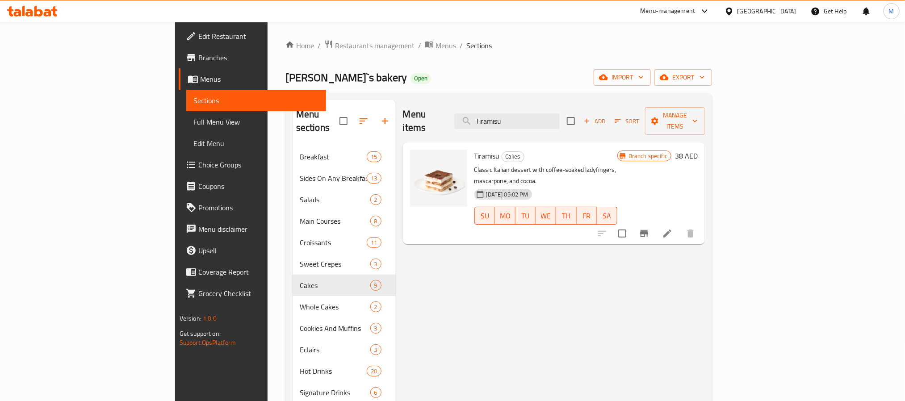
paste input "Banana Pudding"
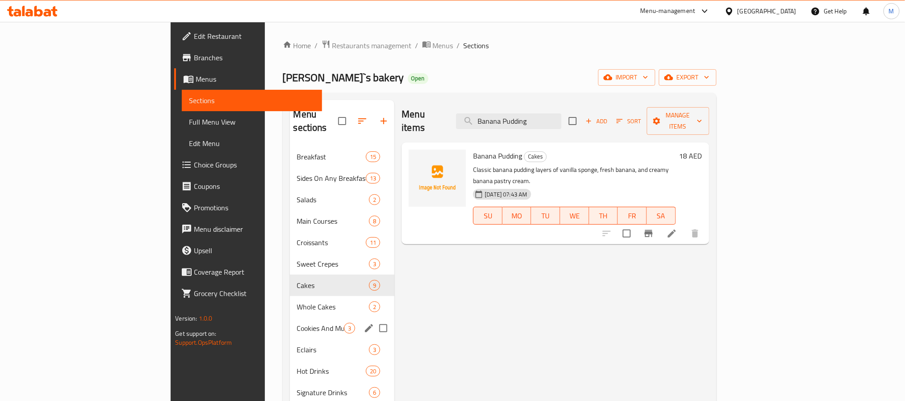
paste input "Profiteroles"
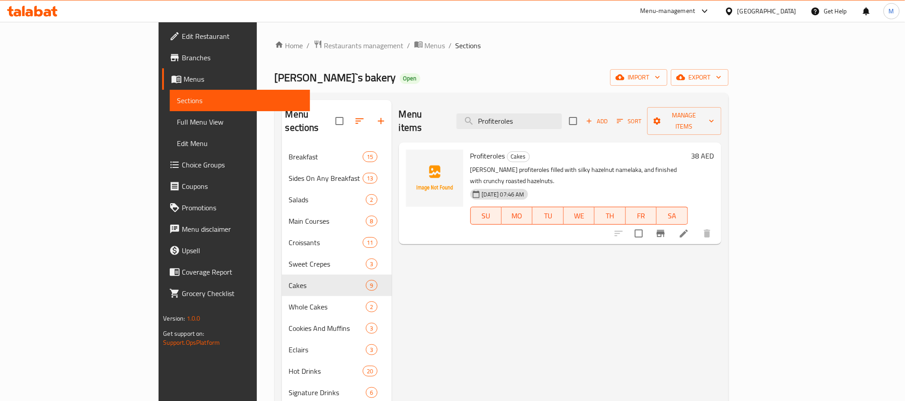
paste input "Red Velvet Cake Whole"
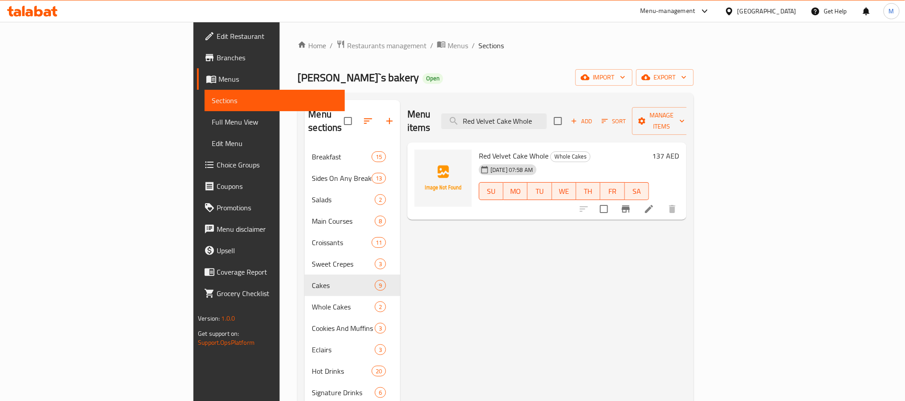
paste input "Chocolate Muffin"
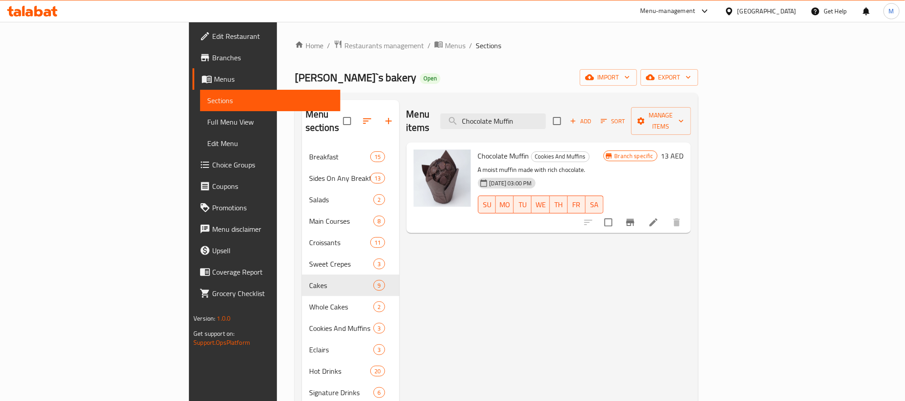
paste input "Chip Cookie"
type input "Chocolate Chip Cookie"
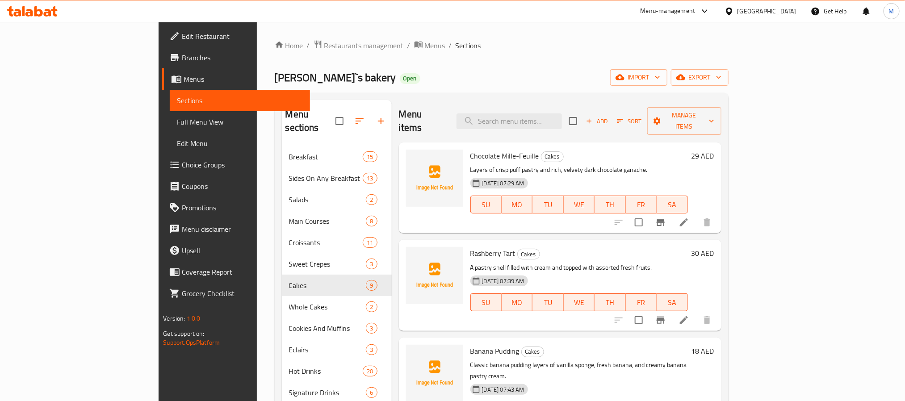
click at [671, 61] on div "Home / Restaurants management / Menus / Sections Helen`s bakery Open import exp…" at bounding box center [502, 323] width 454 height 567
click at [723, 75] on icon "button" at bounding box center [718, 77] width 9 height 9
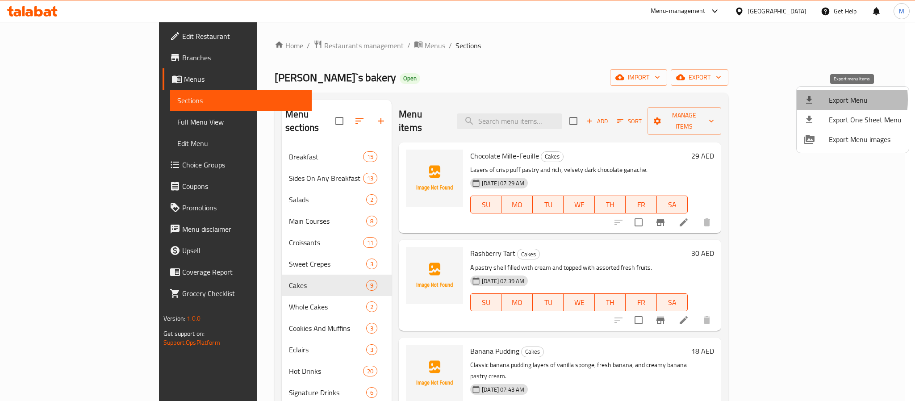
click at [812, 100] on icon at bounding box center [809, 100] width 11 height 11
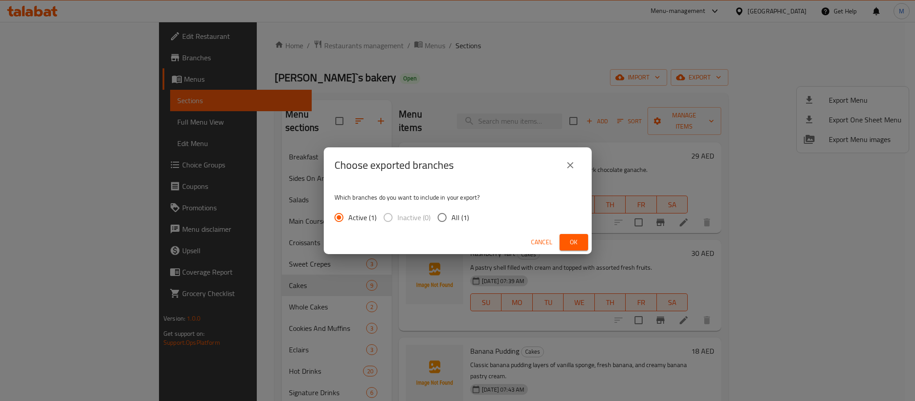
click at [452, 214] on span "All (1)" at bounding box center [460, 217] width 17 height 11
click at [452, 214] on input "All (1)" at bounding box center [442, 217] width 19 height 19
radio input "true"
click at [581, 243] on span "Ok" at bounding box center [574, 242] width 14 height 11
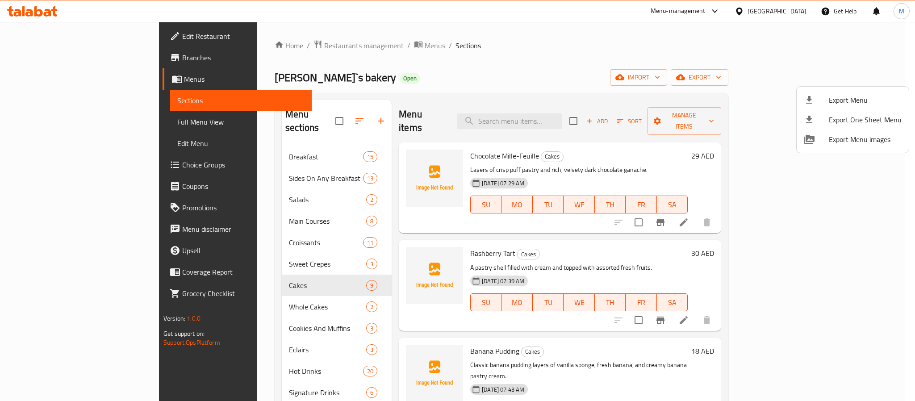
click at [763, 8] on div at bounding box center [457, 200] width 915 height 401
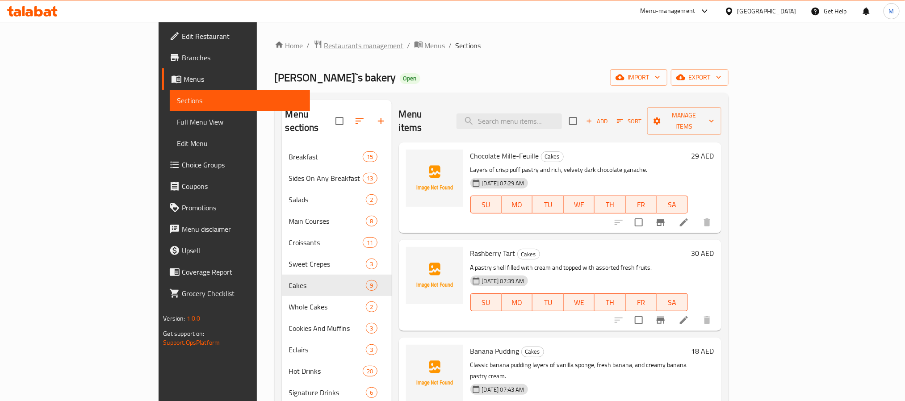
click at [324, 46] on span "Restaurants management" at bounding box center [364, 45] width 80 height 11
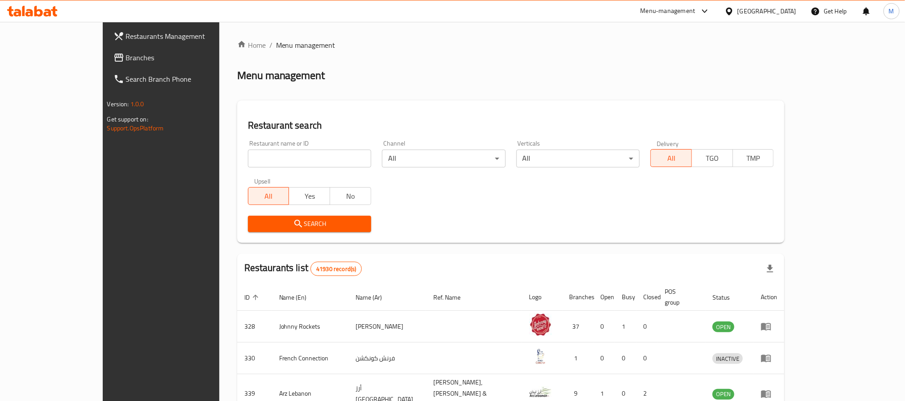
click at [295, 161] on input "search" at bounding box center [309, 159] width 123 height 18
type input "Sushi Zone"
click button "Search" at bounding box center [309, 224] width 123 height 17
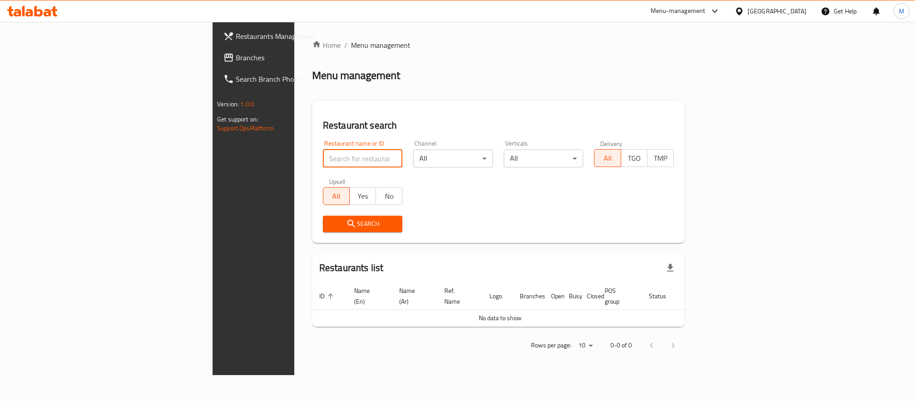
click at [792, 7] on div "[GEOGRAPHIC_DATA]" at bounding box center [777, 11] width 59 height 10
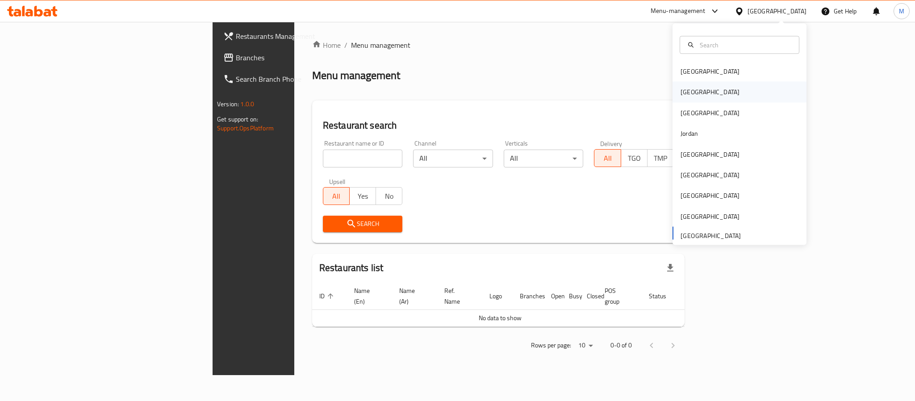
click at [710, 86] on div "Egypt" at bounding box center [740, 92] width 134 height 21
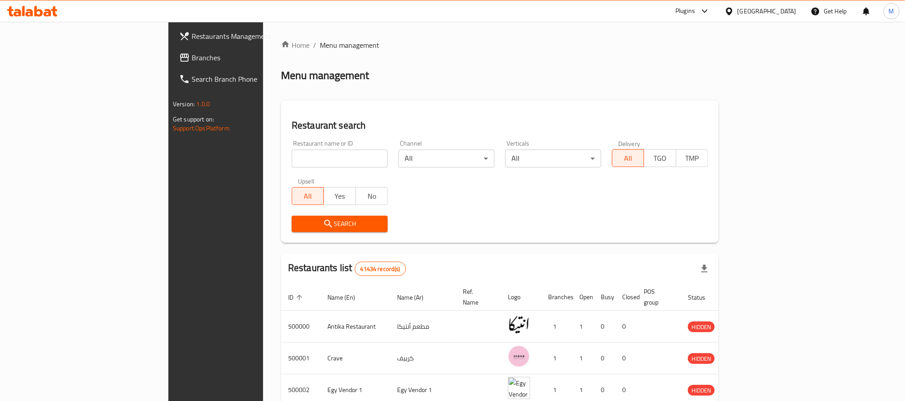
drag, startPoint x: 267, startPoint y: 161, endPoint x: 284, endPoint y: 143, distance: 24.3
click at [292, 161] on input "search" at bounding box center [340, 159] width 96 height 18
paste input "Sushi Zone"
type input "Sushi Zone"
click button "Search" at bounding box center [340, 224] width 96 height 17
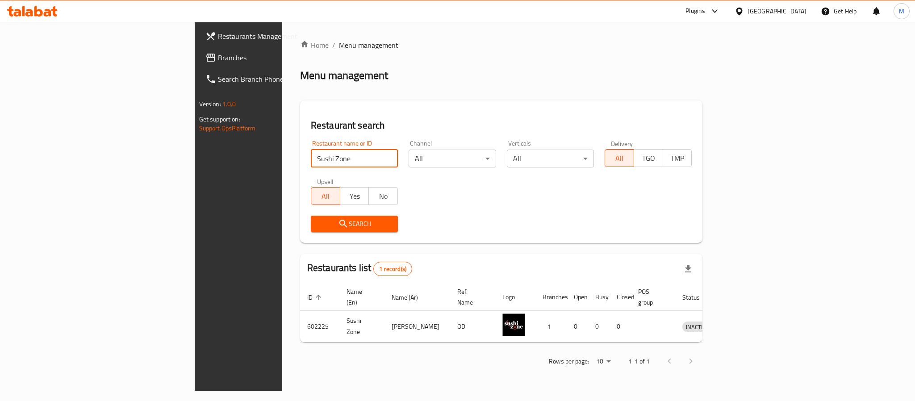
click at [792, 12] on div "Egypt" at bounding box center [777, 11] width 59 height 10
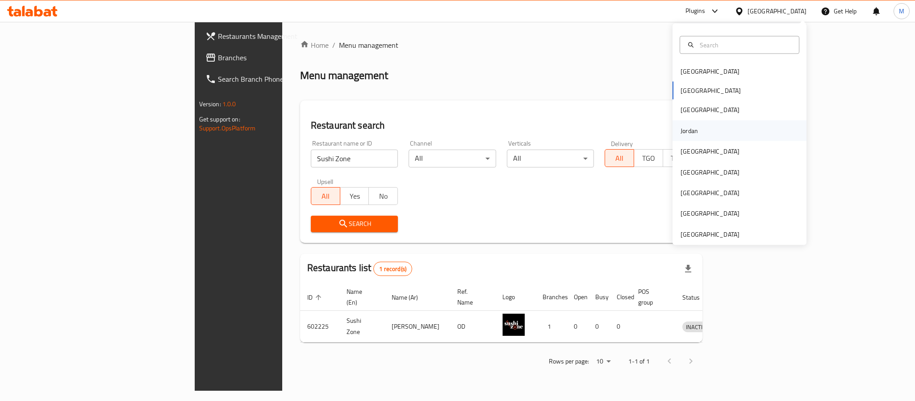
click at [700, 138] on div "Jordan" at bounding box center [740, 130] width 134 height 21
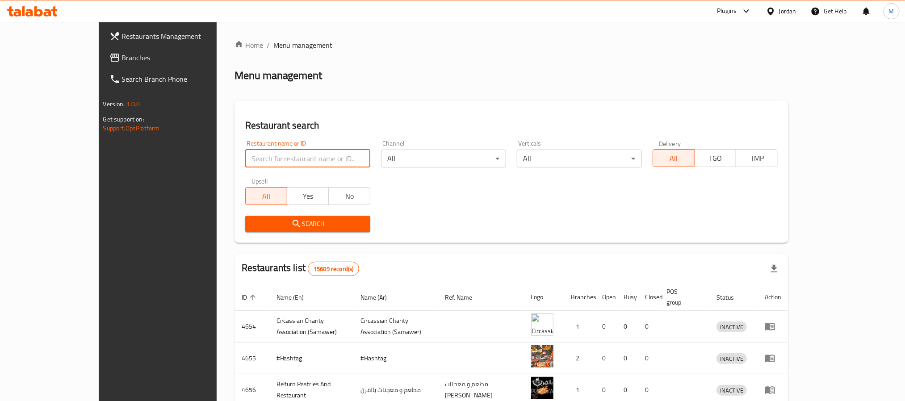
click at [246, 157] on input "search" at bounding box center [307, 159] width 125 height 18
paste input "Sushi Zone"
type input "Sushi Zone"
click button "Search" at bounding box center [307, 224] width 125 height 17
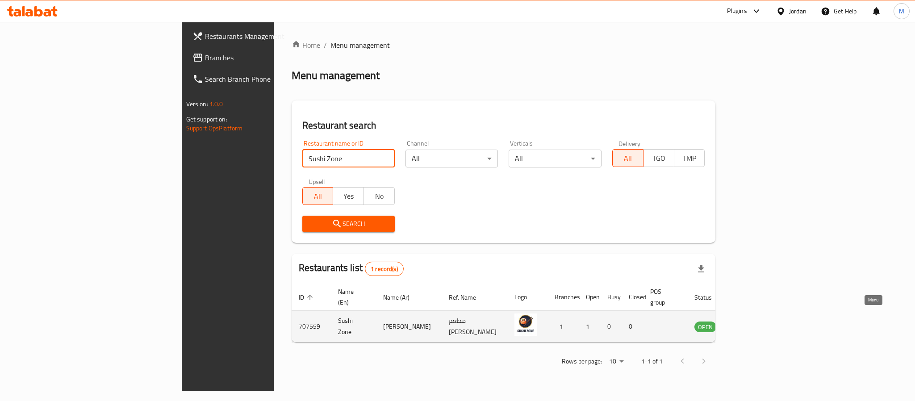
click at [750, 325] on icon "enhanced table" at bounding box center [748, 327] width 3 height 4
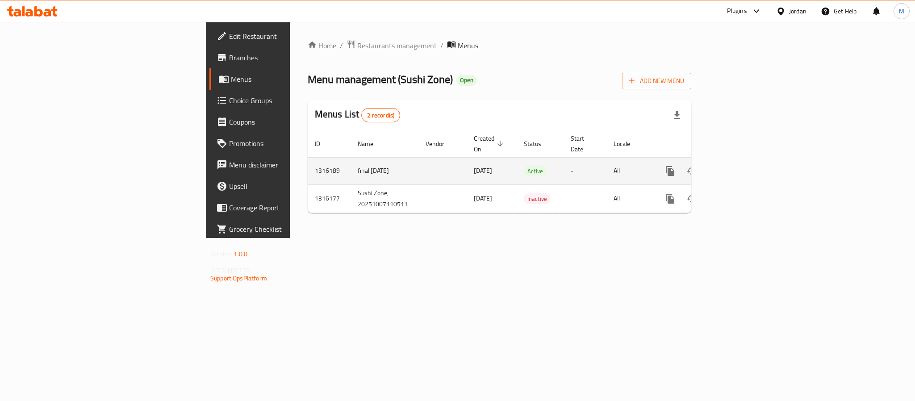
drag, startPoint x: 176, startPoint y: 161, endPoint x: 267, endPoint y: 159, distance: 91.6
click at [308, 159] on tr "1316189 final 7/10/2025 07/10/2025 Active - All" at bounding box center [530, 170] width 445 height 27
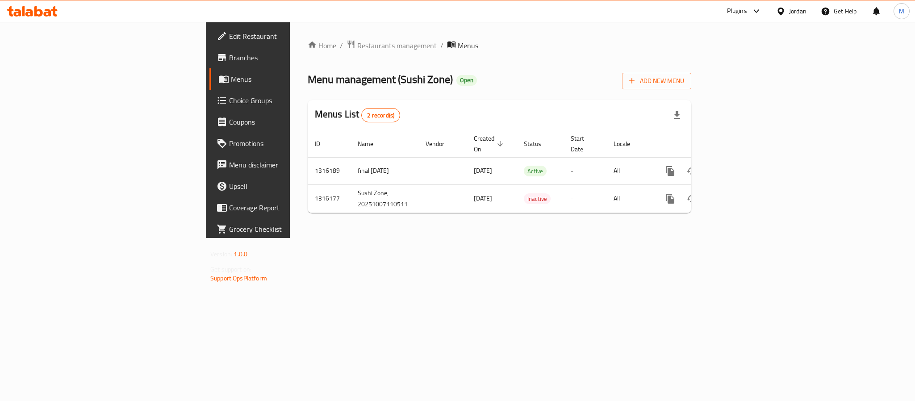
copy tr "1316189 final 7/10/2025"
click at [308, 82] on span "Menu management ( Sushi Zone )" at bounding box center [380, 79] width 145 height 20
drag, startPoint x: 275, startPoint y: 82, endPoint x: 268, endPoint y: 66, distance: 17.8
click at [308, 84] on span "Menu management ( Sushi Zone )" at bounding box center [380, 79] width 145 height 20
copy span "Sushi Zone"
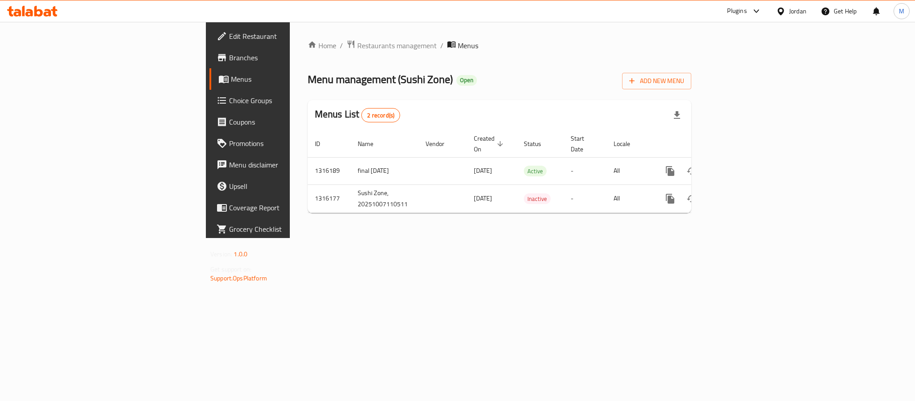
click at [798, 15] on div "Jordan" at bounding box center [797, 11] width 17 height 10
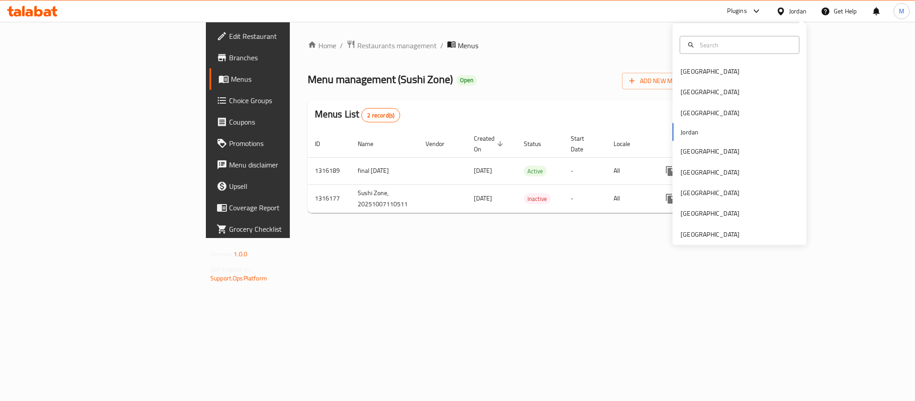
drag, startPoint x: 673, startPoint y: 90, endPoint x: 87, endPoint y: 1, distance: 592.4
click at [681, 90] on div "Egypt" at bounding box center [710, 92] width 59 height 10
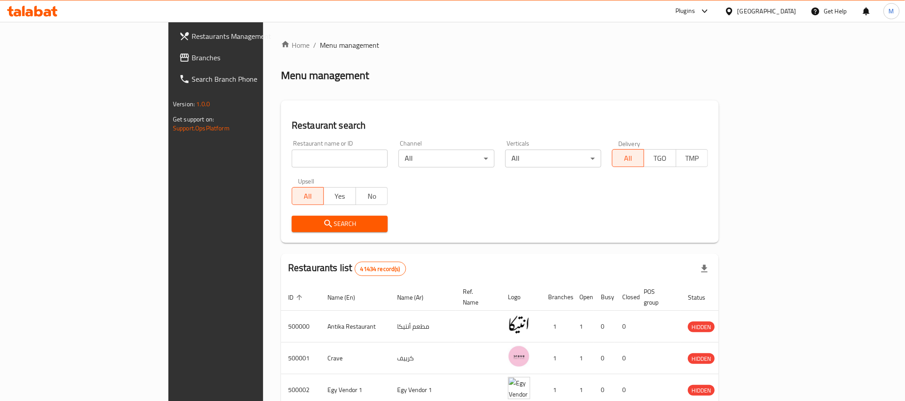
click at [192, 60] on span "Branches" at bounding box center [252, 57] width 121 height 11
